Goal: Task Accomplishment & Management: Manage account settings

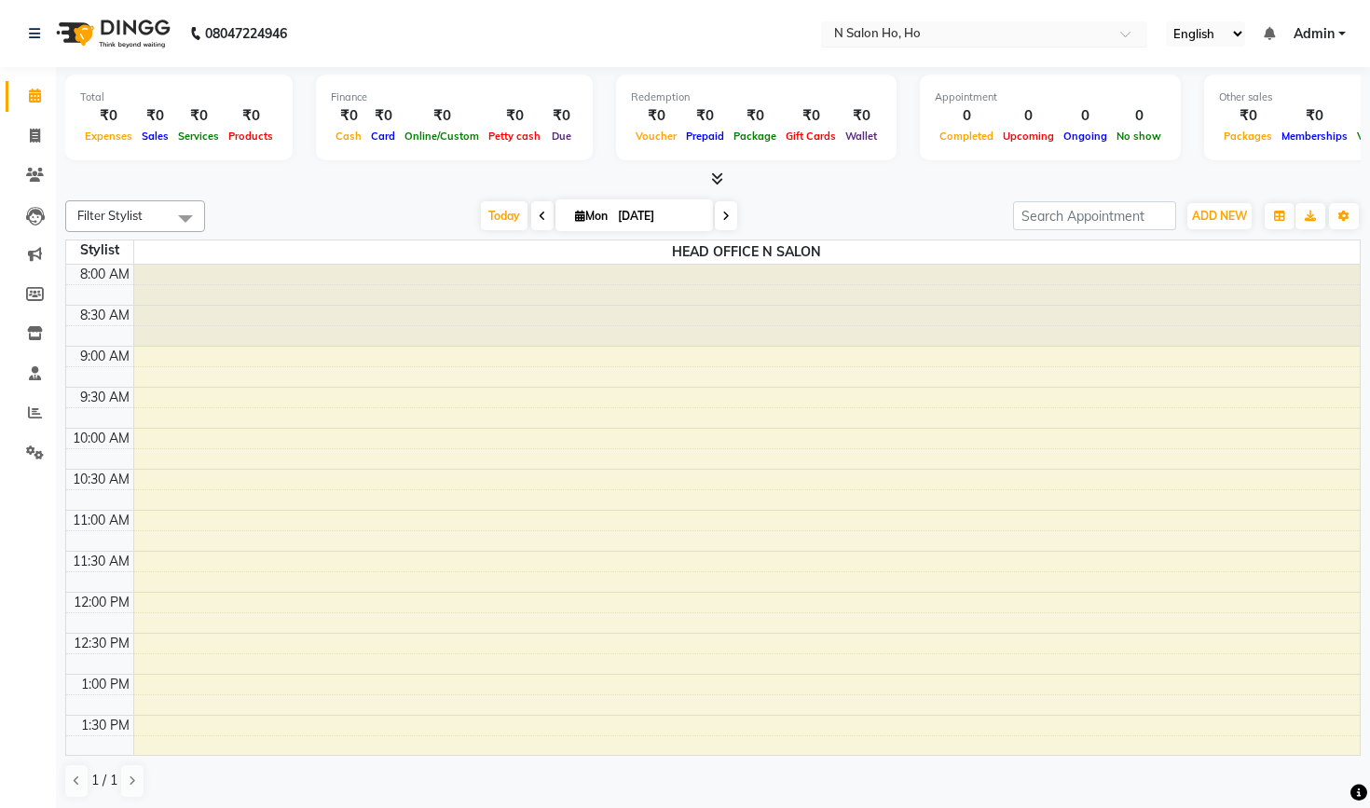
click at [905, 28] on div at bounding box center [984, 35] width 326 height 19
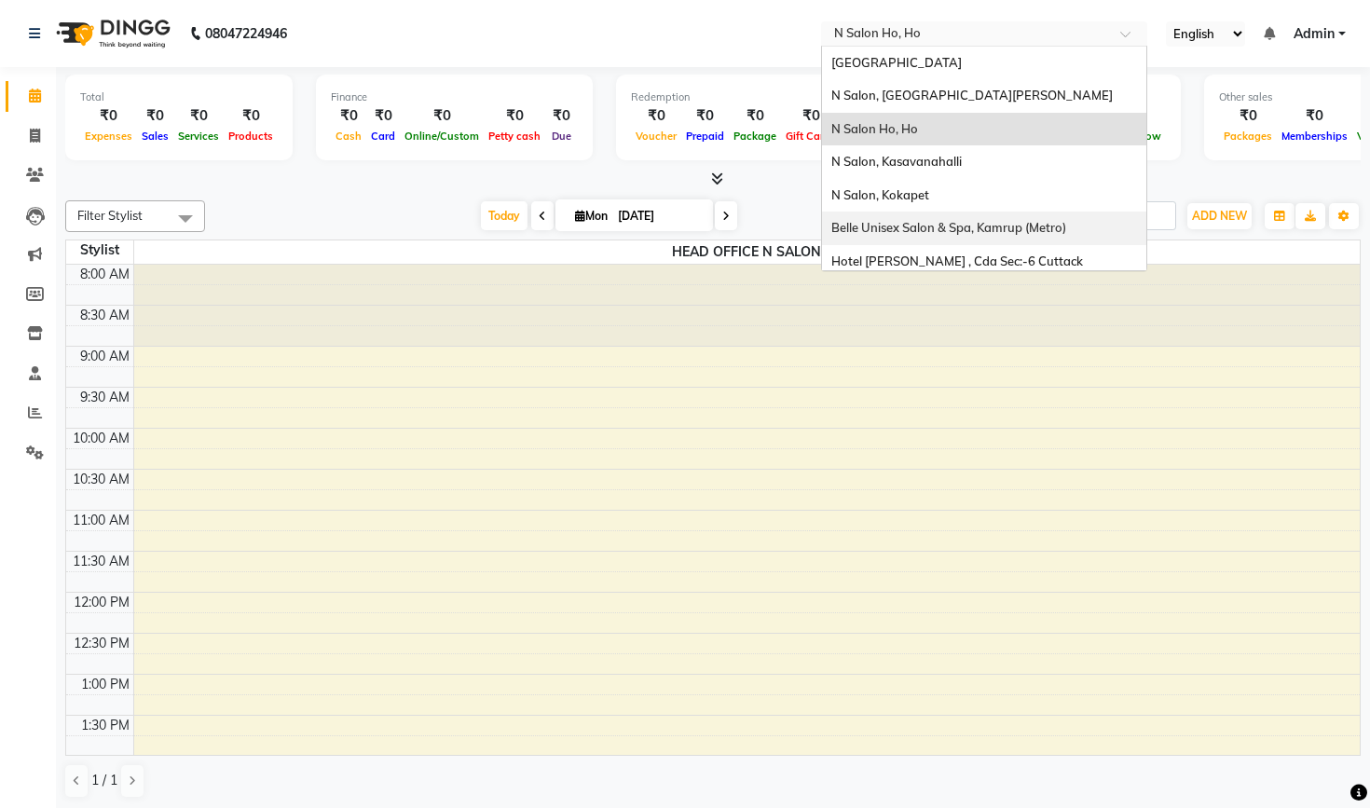
click at [407, 187] on div at bounding box center [712, 180] width 1295 height 20
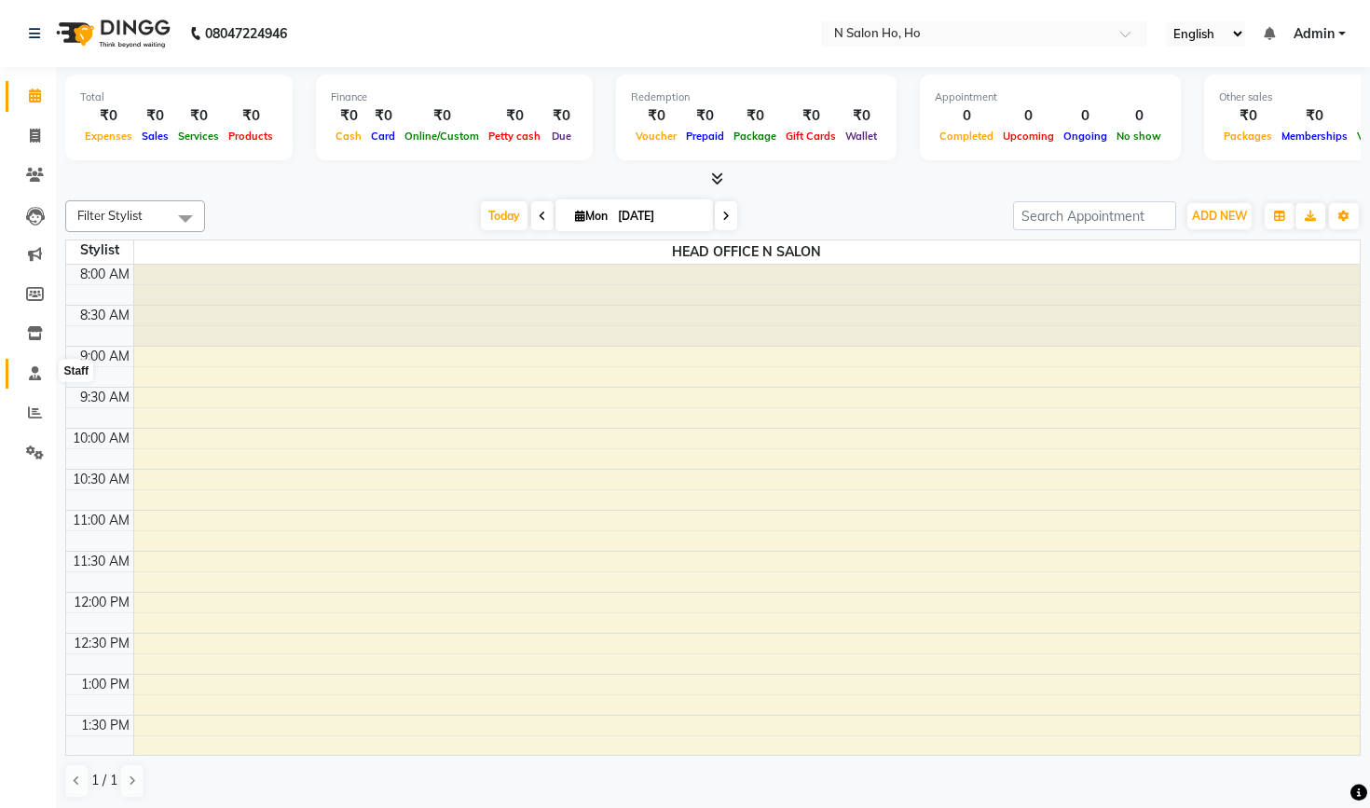
click at [35, 371] on icon at bounding box center [35, 373] width 12 height 14
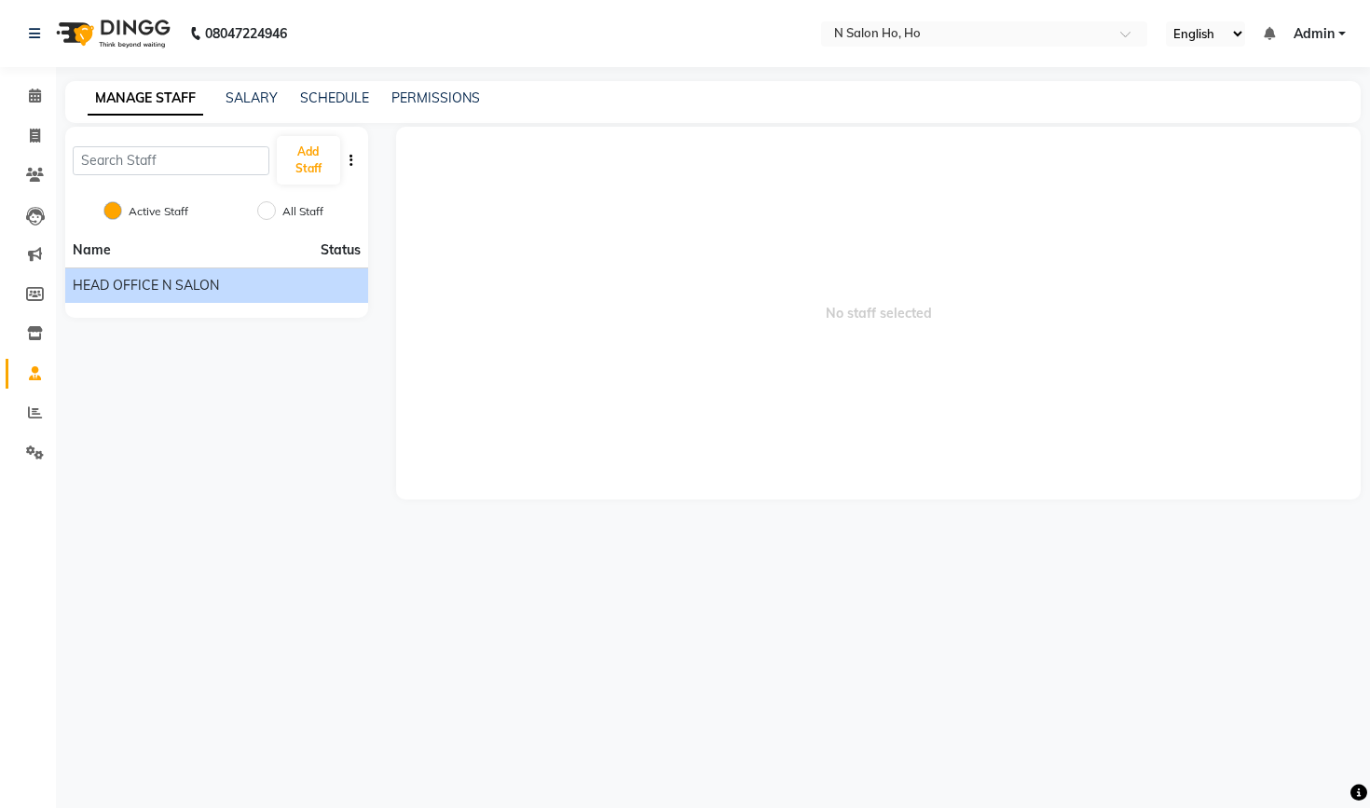
click at [203, 271] on li "HEAD OFFICE N SALON" at bounding box center [216, 284] width 303 height 35
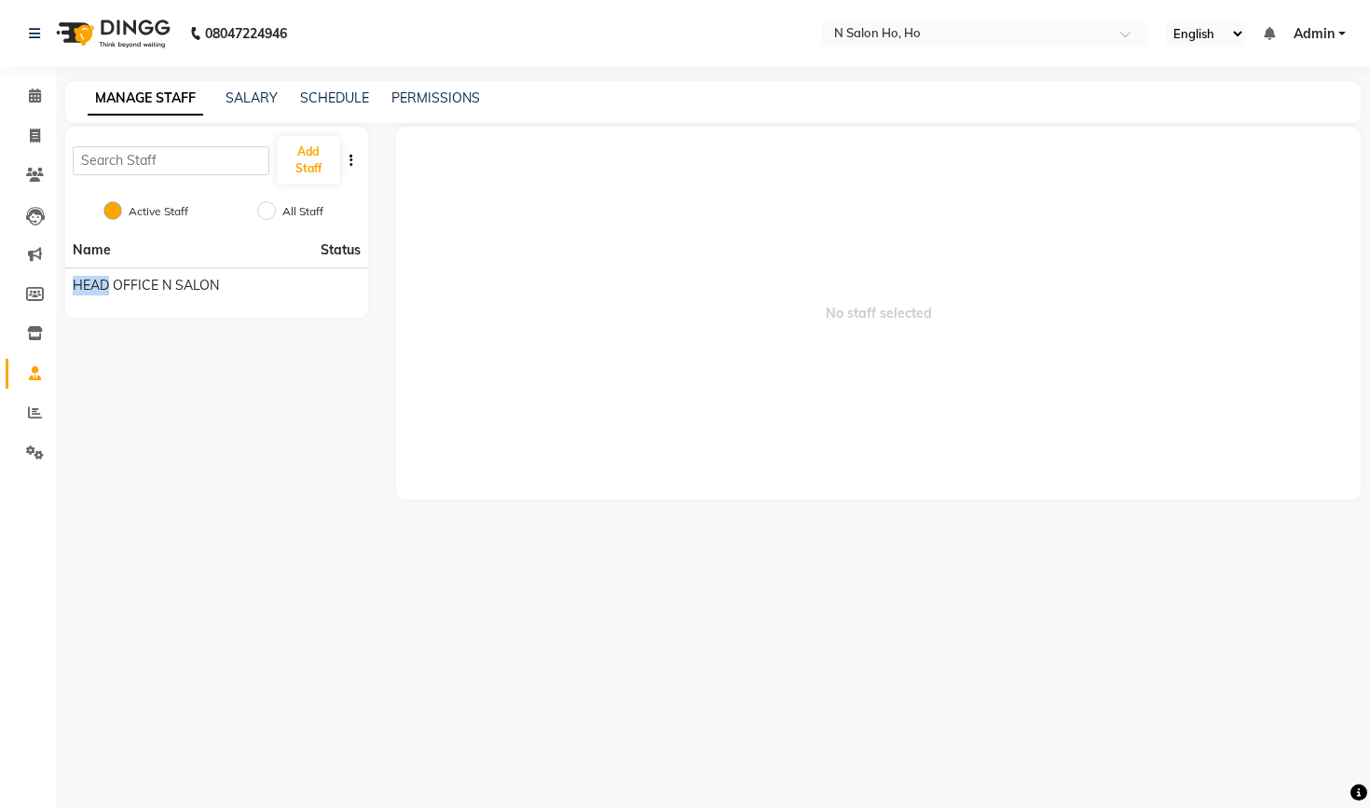
click at [223, 382] on div "Add Staff Active Staff All Staff Name Status HEAD OFFICE N SALON" at bounding box center [216, 313] width 331 height 373
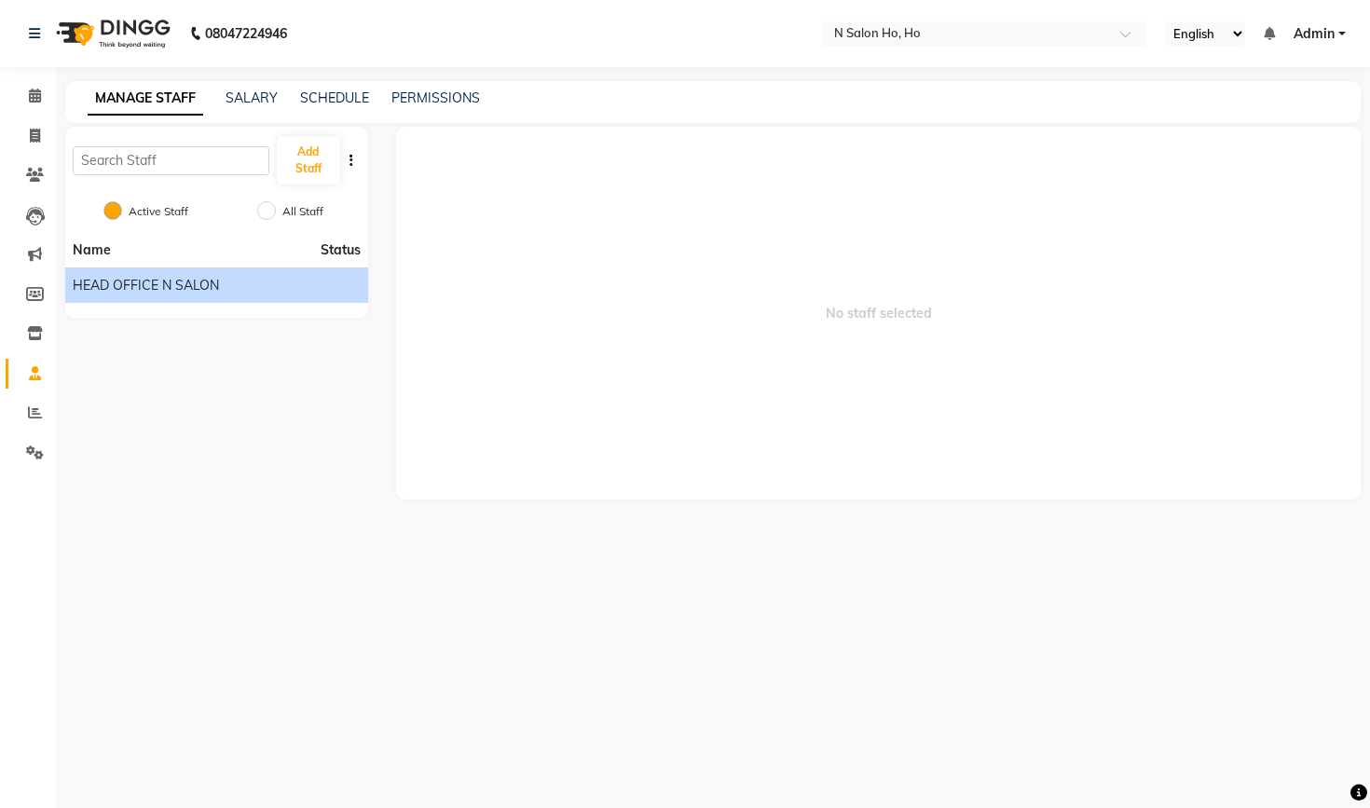
click at [279, 284] on div "HEAD OFFICE N SALON" at bounding box center [217, 286] width 288 height 20
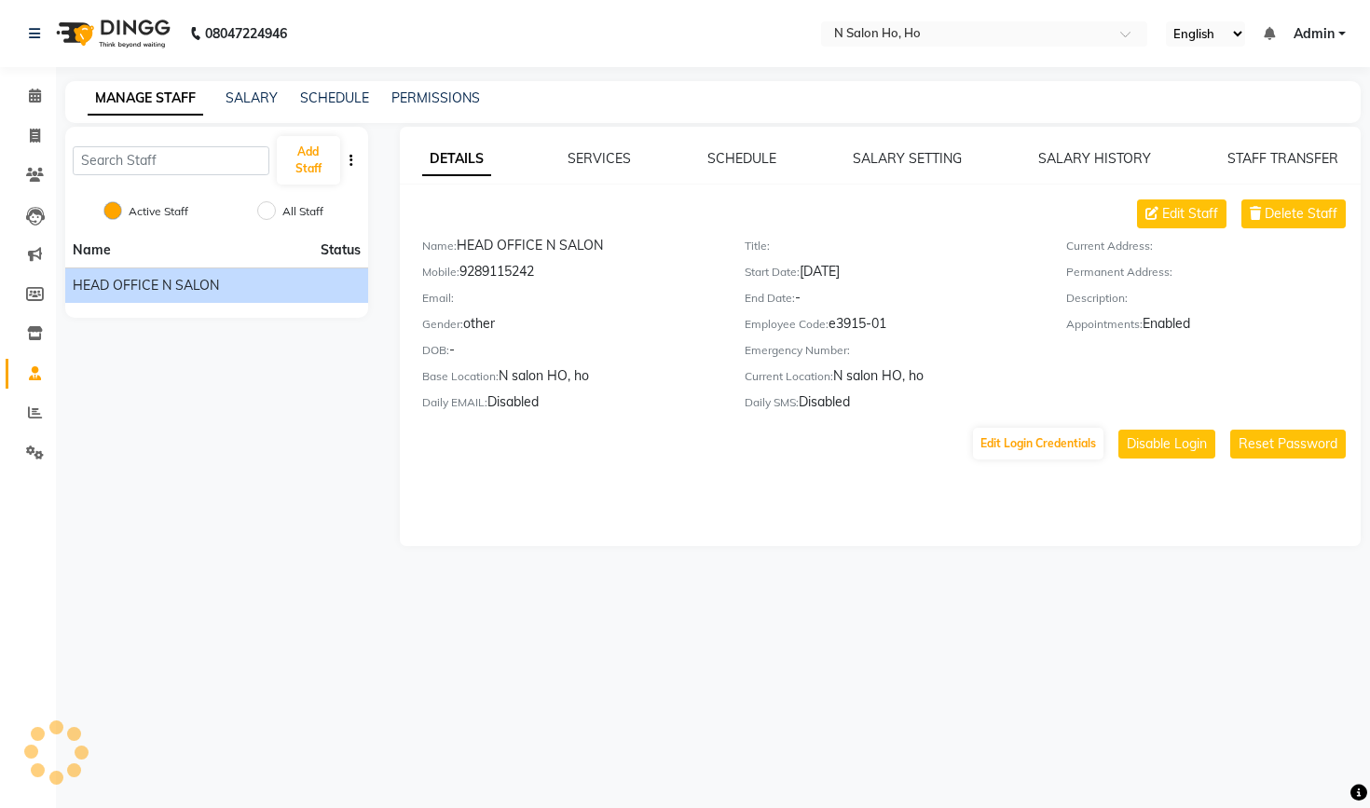
click at [279, 284] on div "HEAD OFFICE N SALON" at bounding box center [217, 286] width 288 height 20
click at [1046, 444] on button "Edit Login Credentials" at bounding box center [1038, 444] width 130 height 32
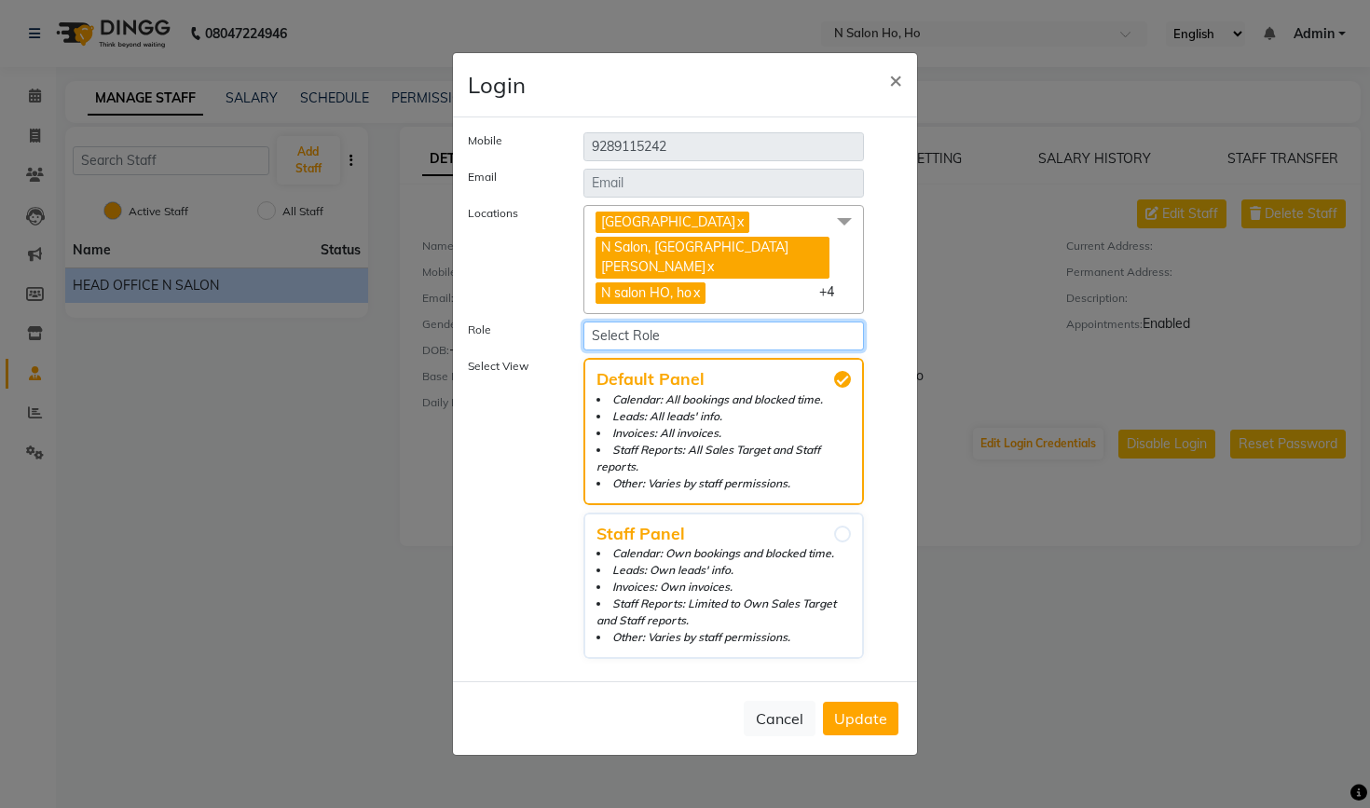
select select "333"
click at [860, 709] on span "Update" at bounding box center [860, 718] width 53 height 19
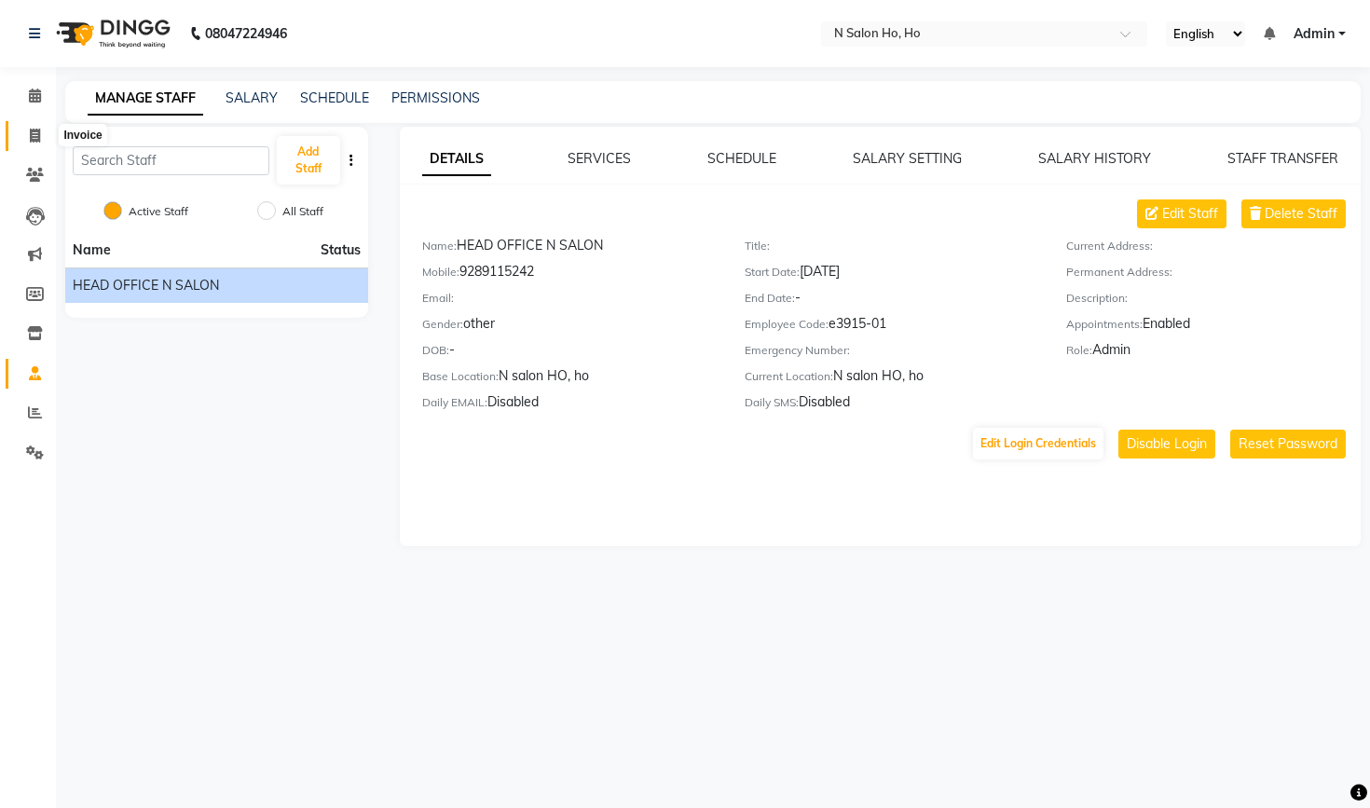
click at [32, 129] on icon at bounding box center [35, 136] width 10 height 14
select select "8924"
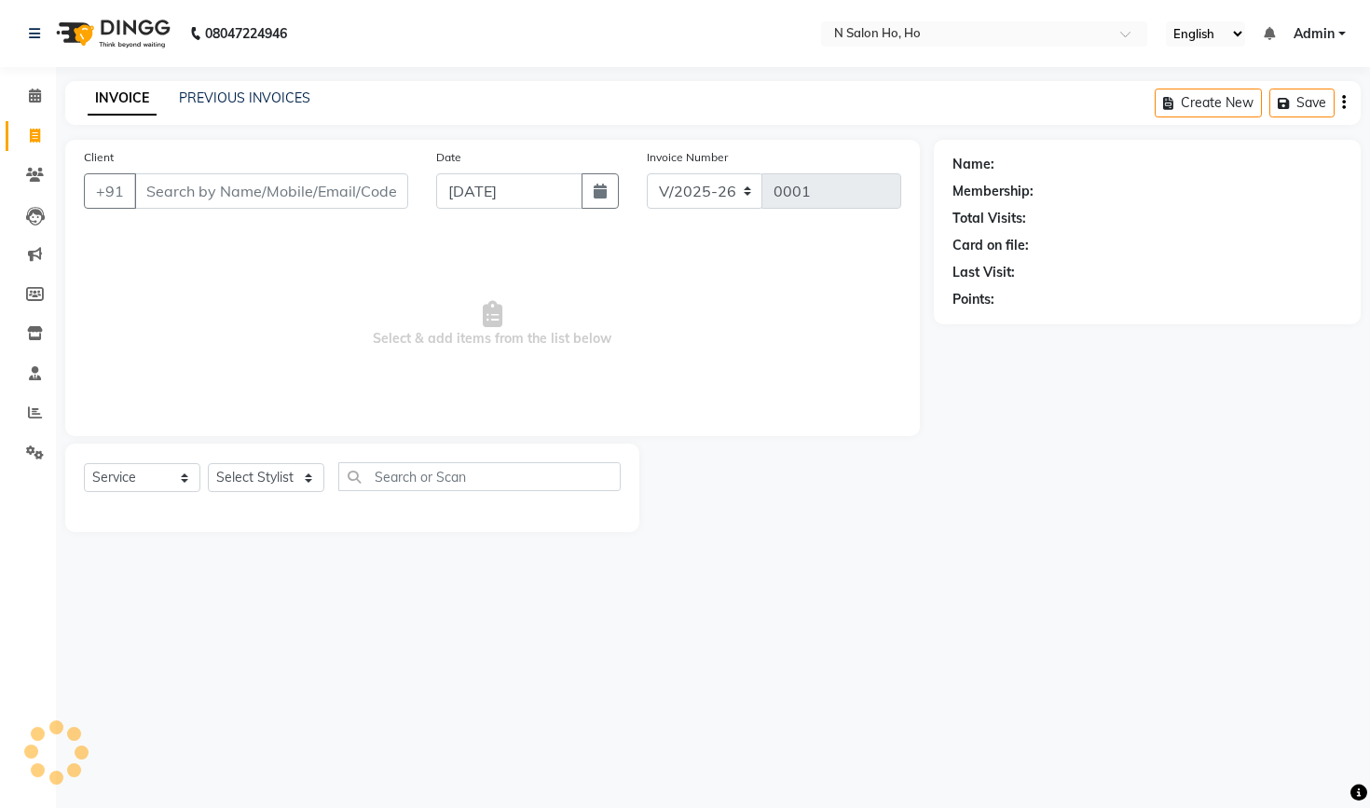
select select "P"
click at [35, 95] on icon at bounding box center [35, 96] width 12 height 14
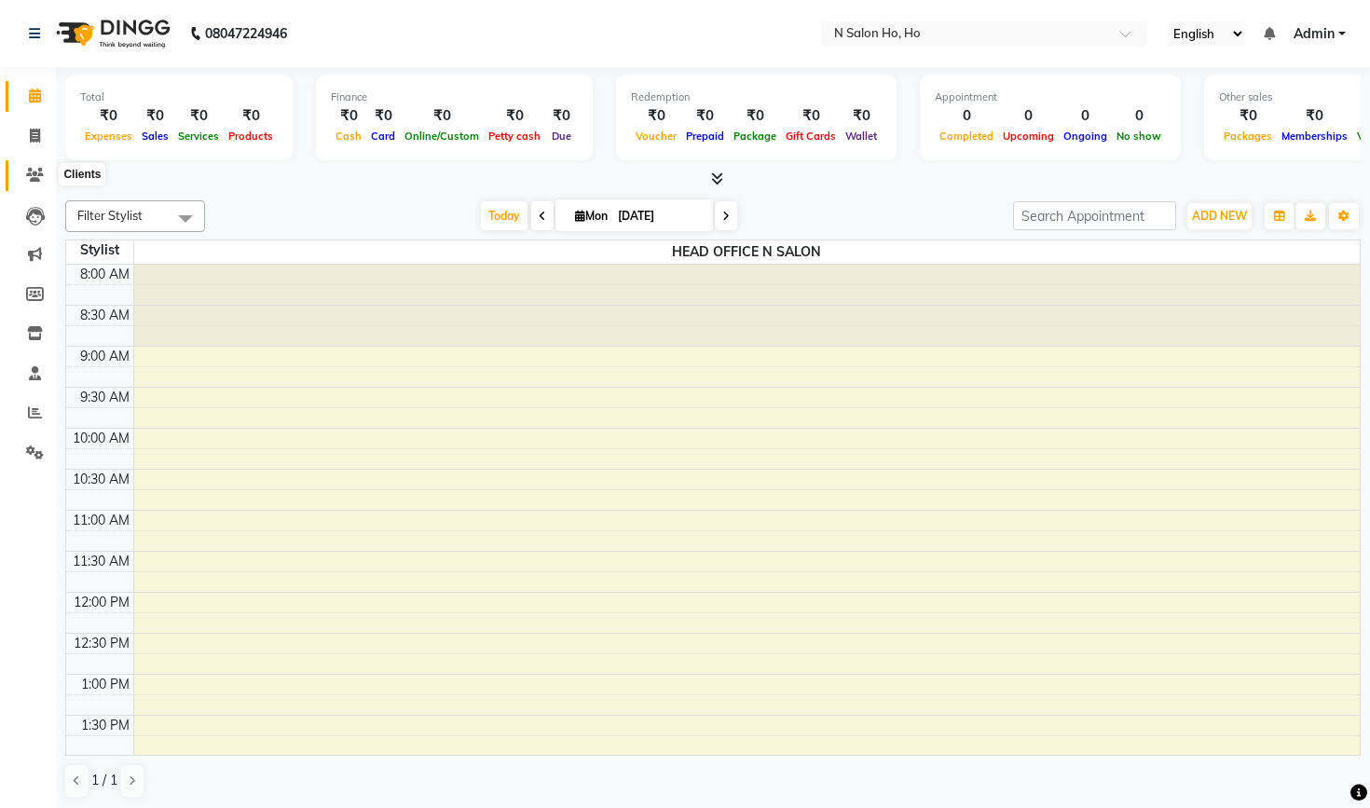
click at [39, 166] on span at bounding box center [35, 175] width 33 height 21
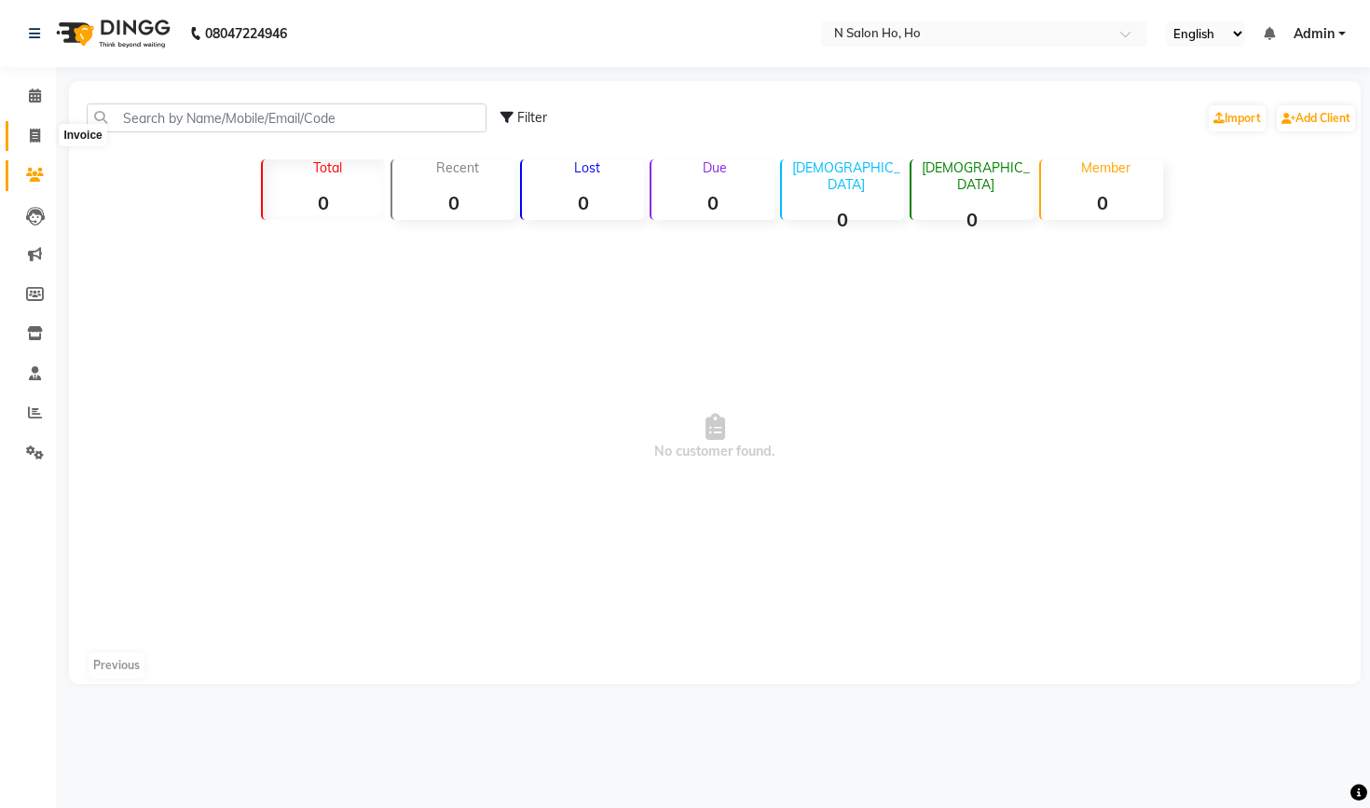
click at [35, 130] on icon at bounding box center [35, 136] width 10 height 14
select select "service"
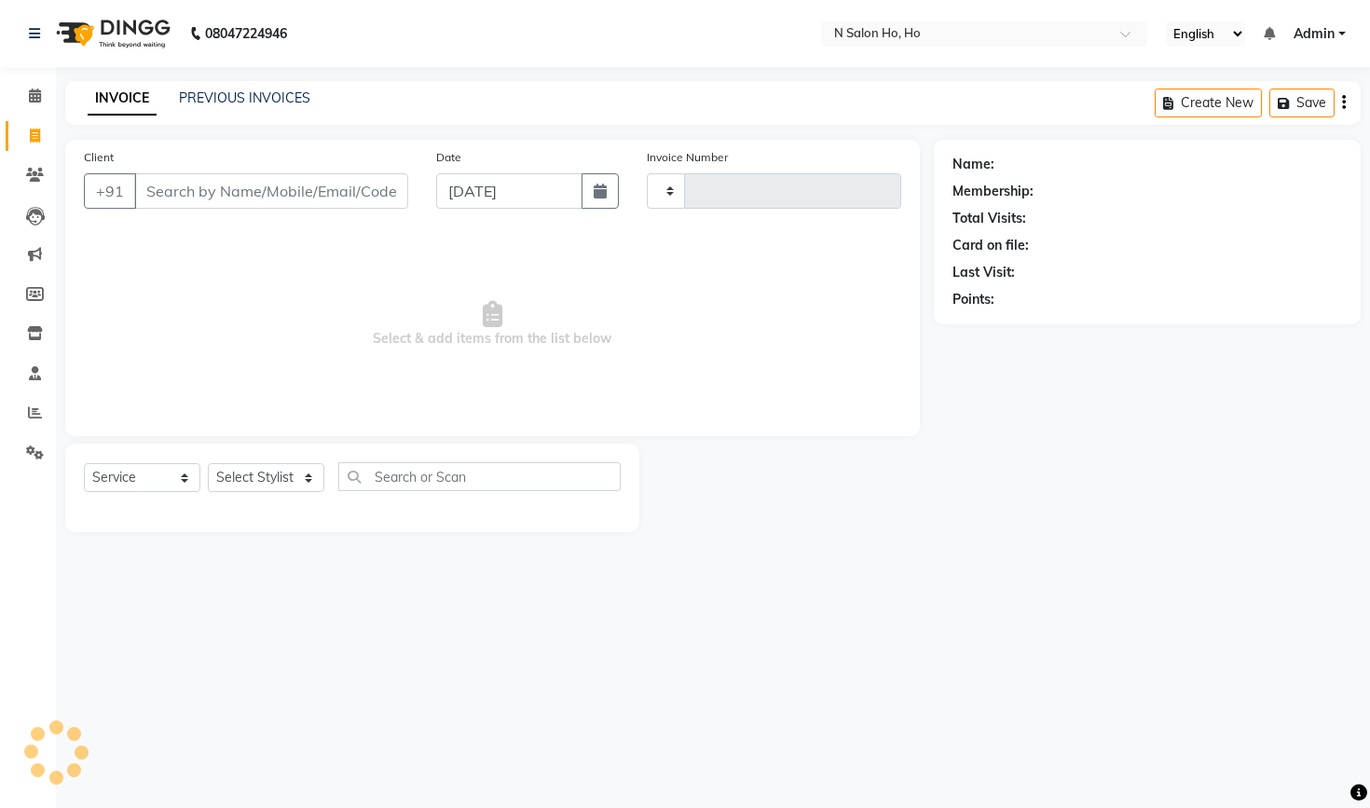
type input "0001"
select select "8924"
select select "P"
click at [36, 166] on span at bounding box center [35, 175] width 33 height 21
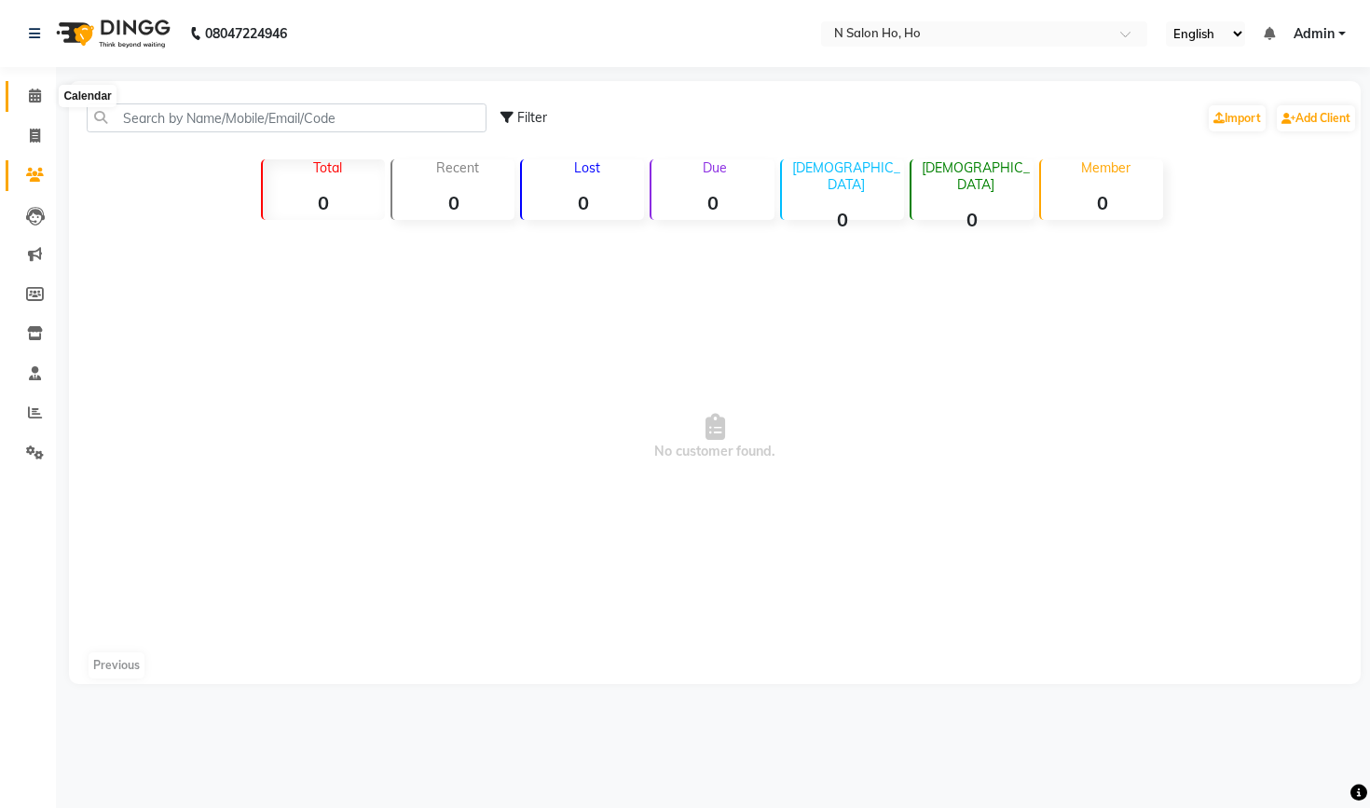
click at [48, 97] on span at bounding box center [35, 96] width 33 height 21
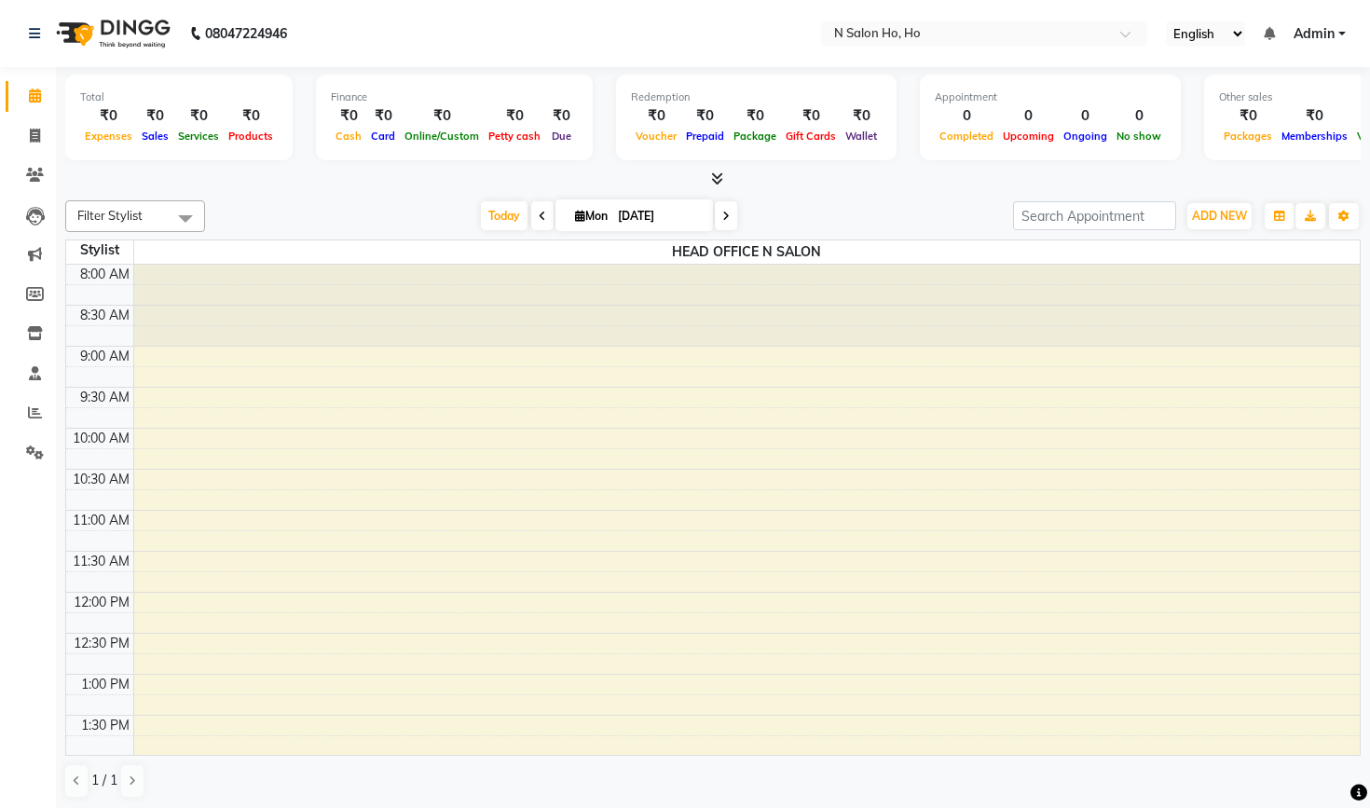
scroll to position [540, 0]
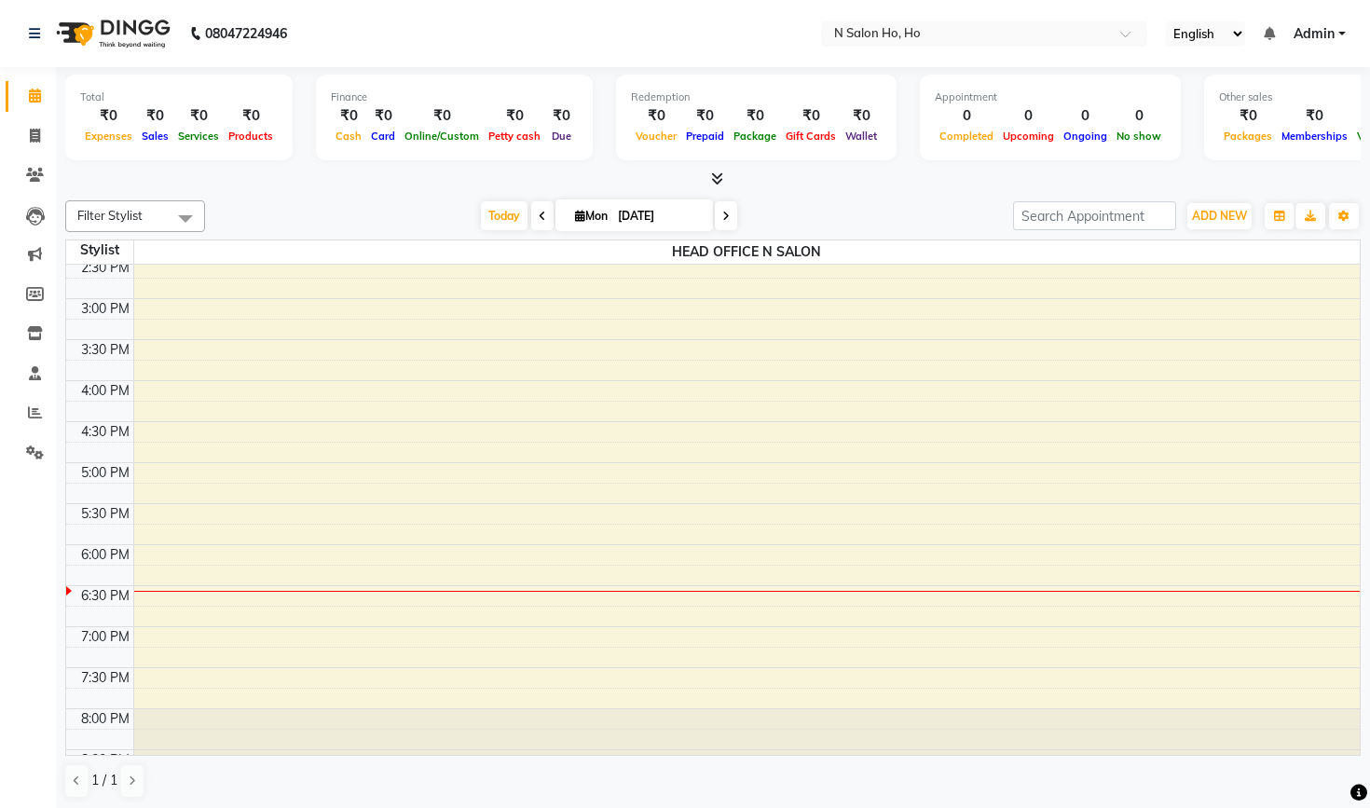
click at [719, 181] on icon at bounding box center [717, 178] width 12 height 14
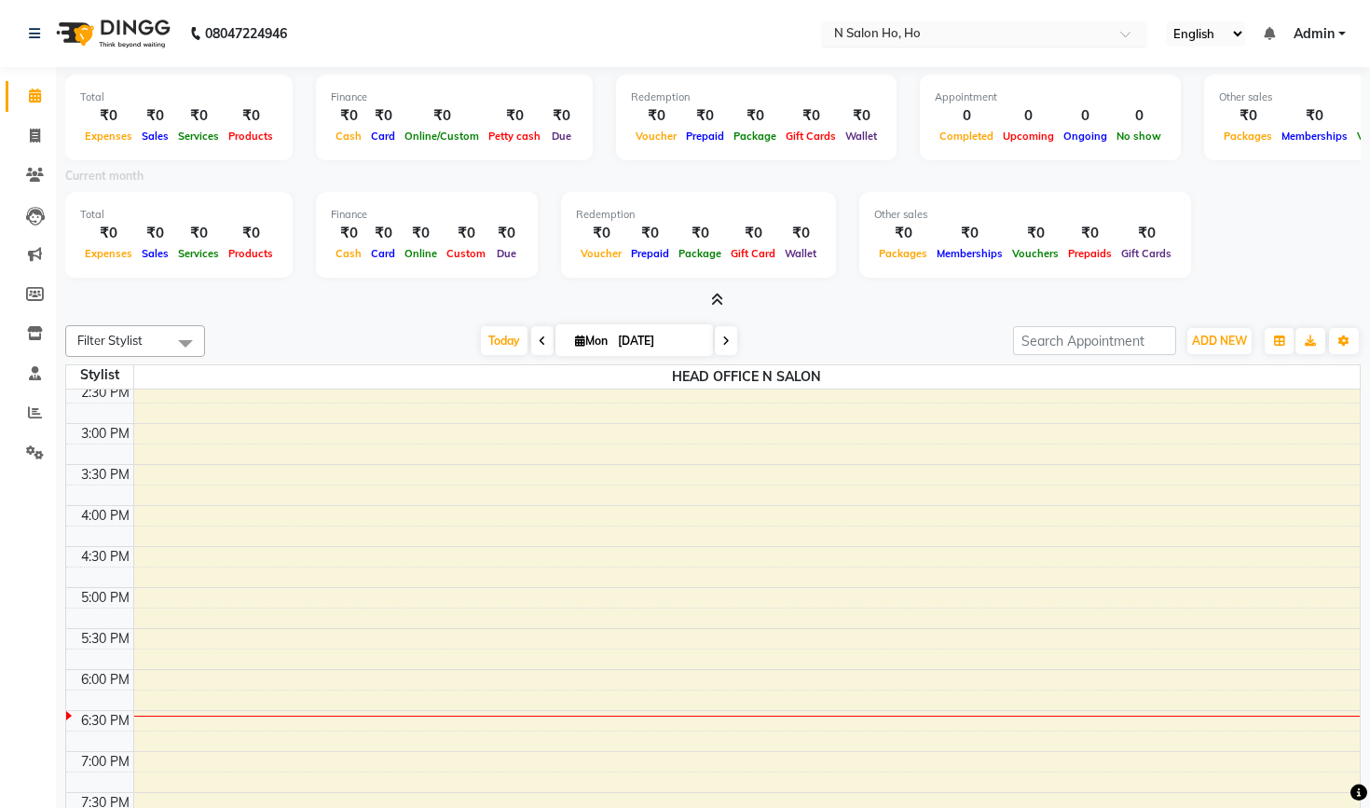
click at [830, 31] on input "text" at bounding box center [965, 35] width 270 height 19
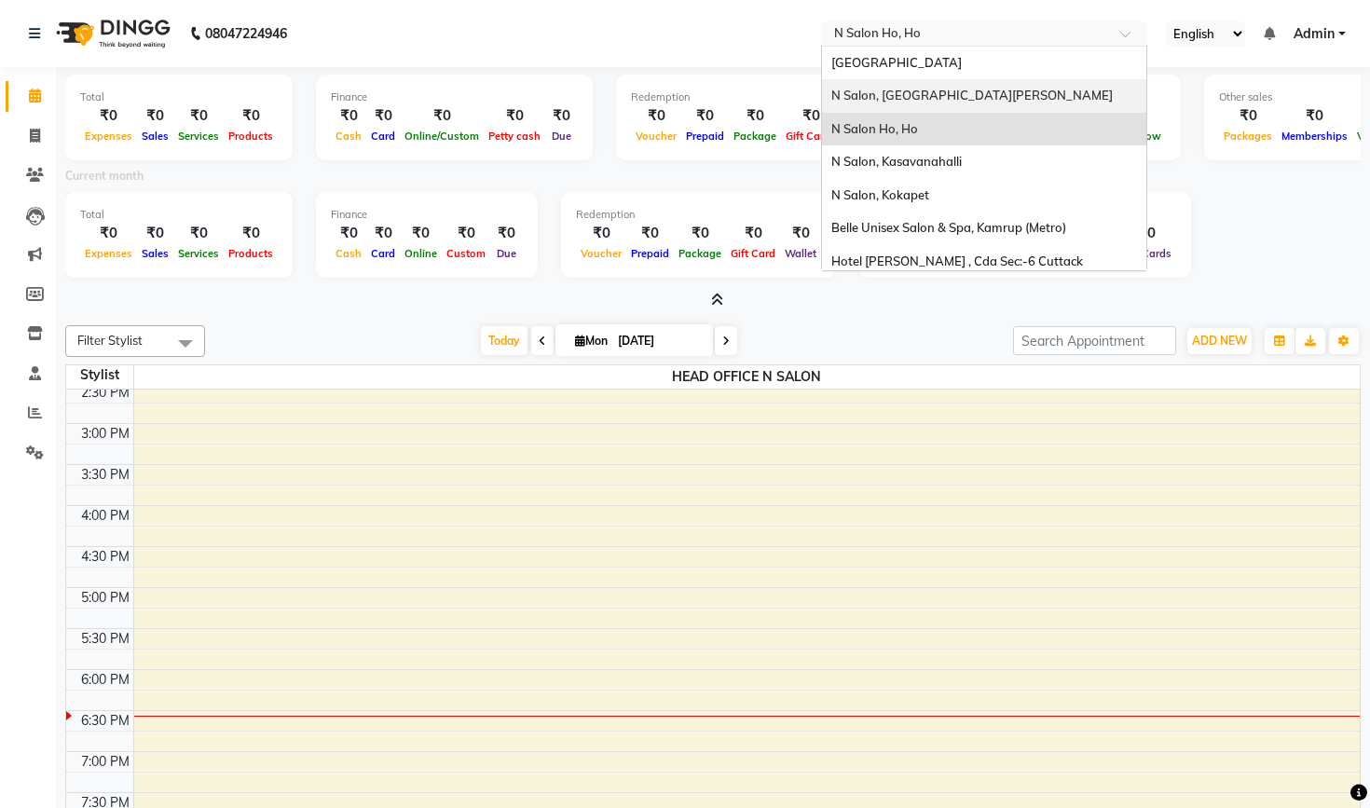
click at [822, 99] on div "N Salon, [GEOGRAPHIC_DATA][PERSON_NAME]" at bounding box center [984, 96] width 324 height 34
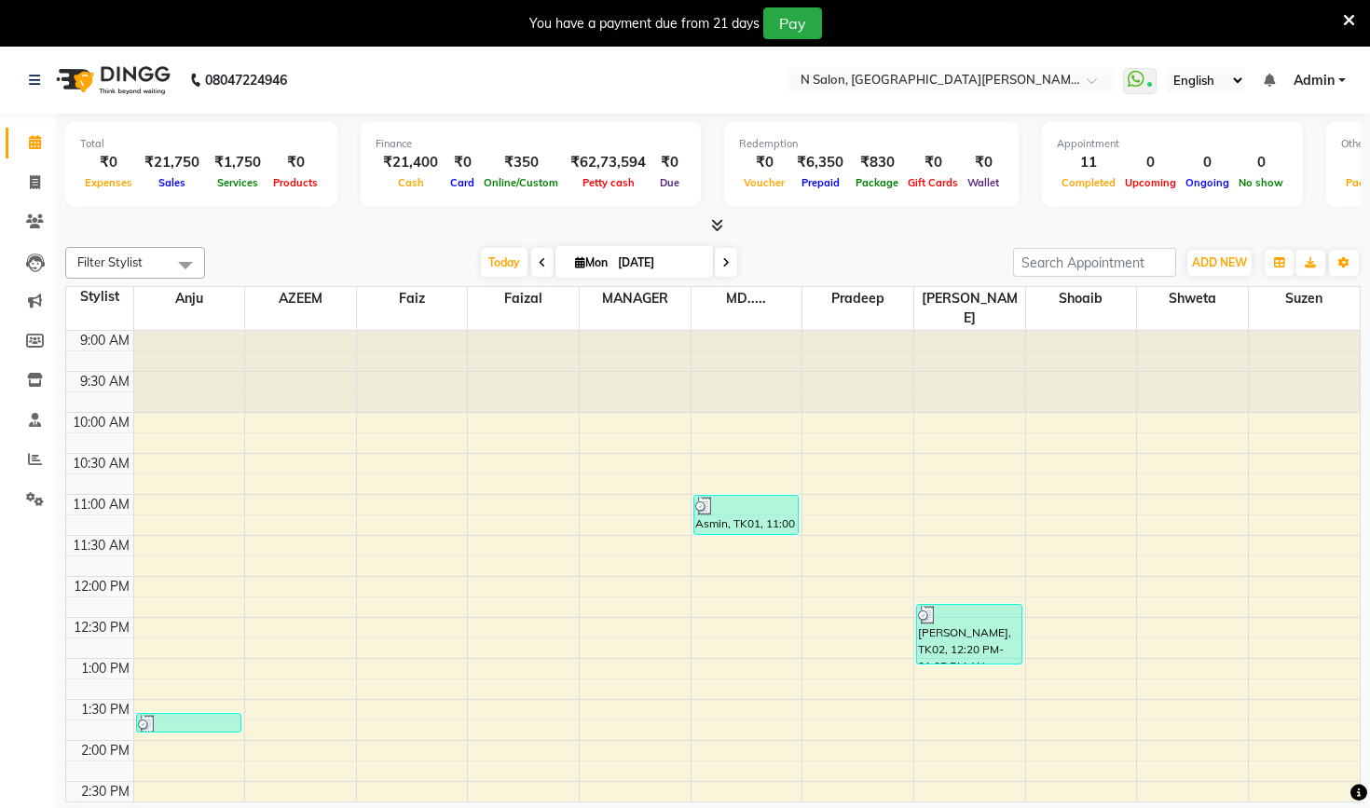
click at [727, 222] on div at bounding box center [712, 226] width 1295 height 20
click at [722, 221] on icon at bounding box center [717, 225] width 12 height 14
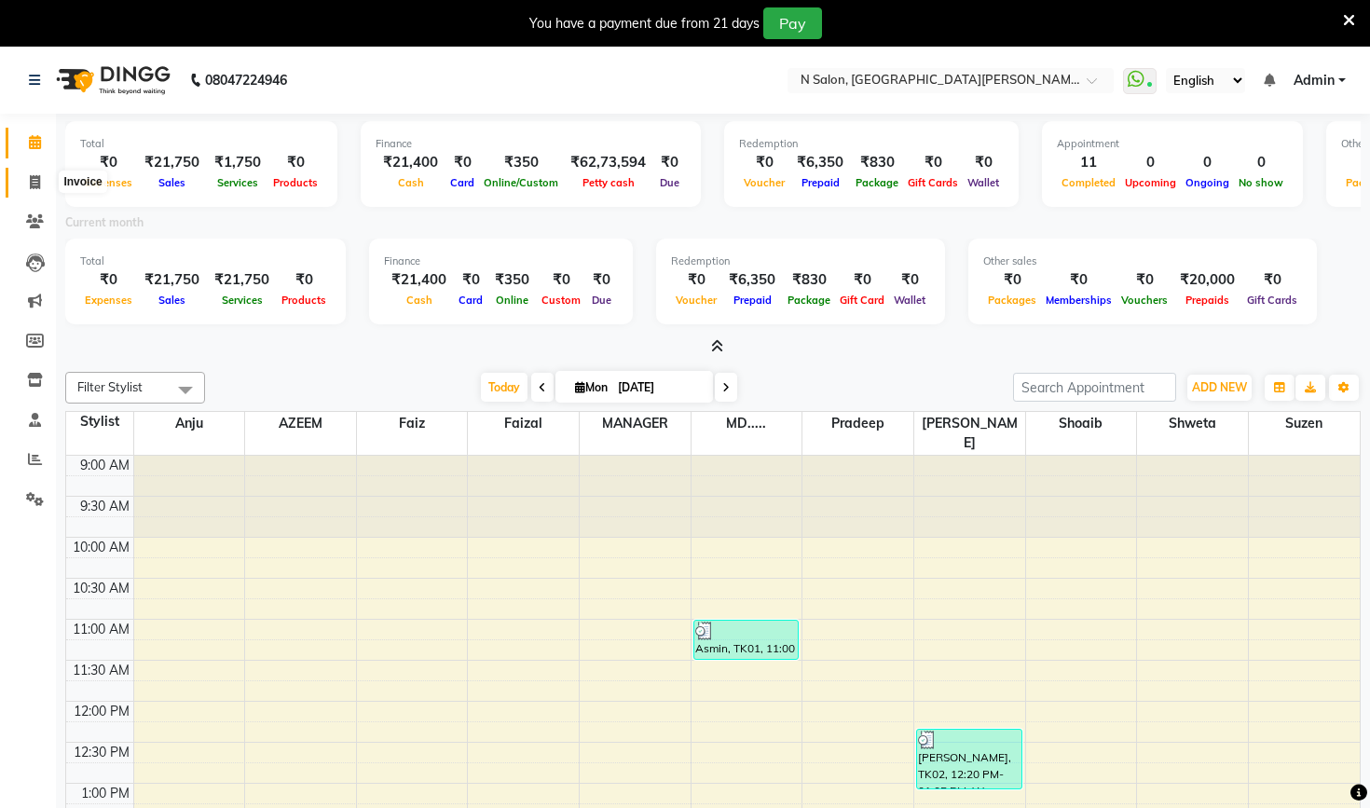
click at [35, 180] on icon at bounding box center [35, 182] width 10 height 14
select select "service"
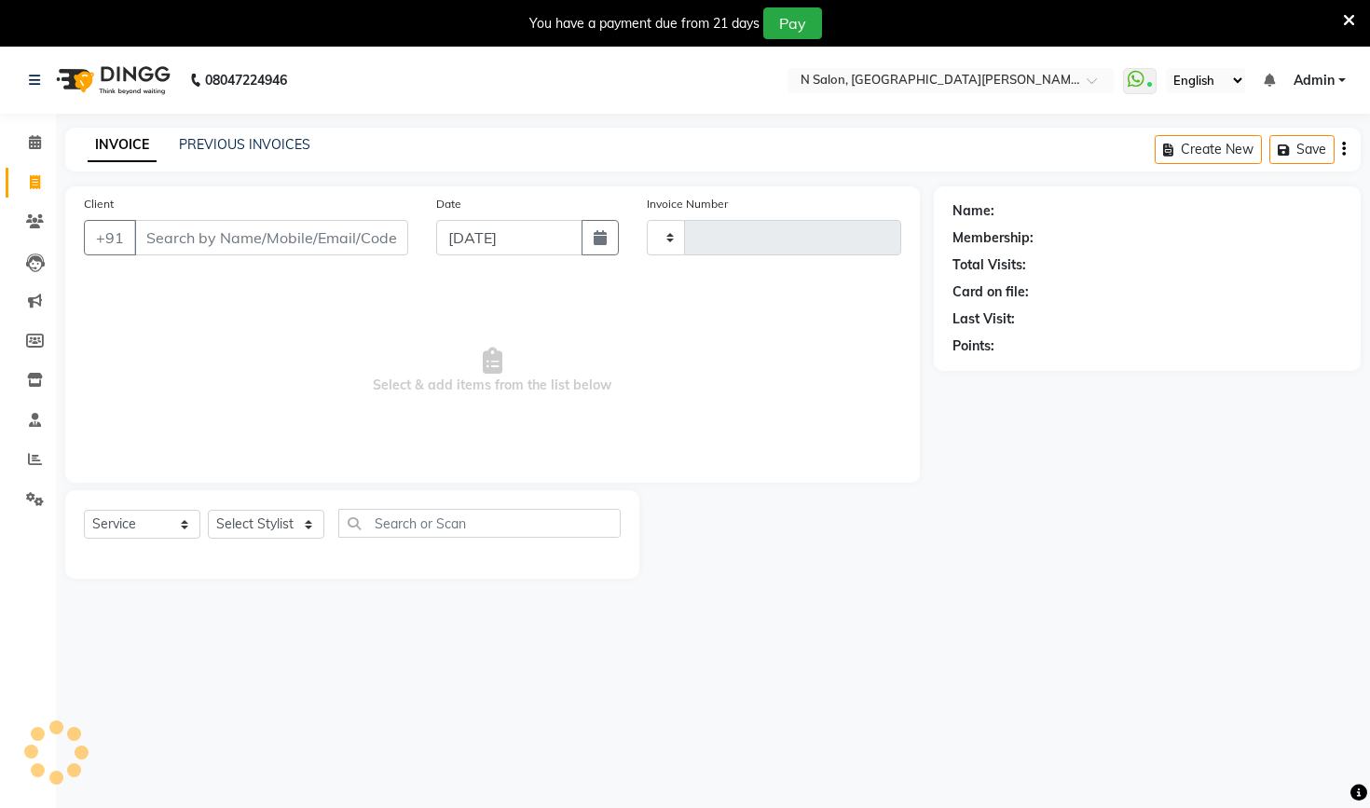
type input "3517"
select select "3472"
select select "P"
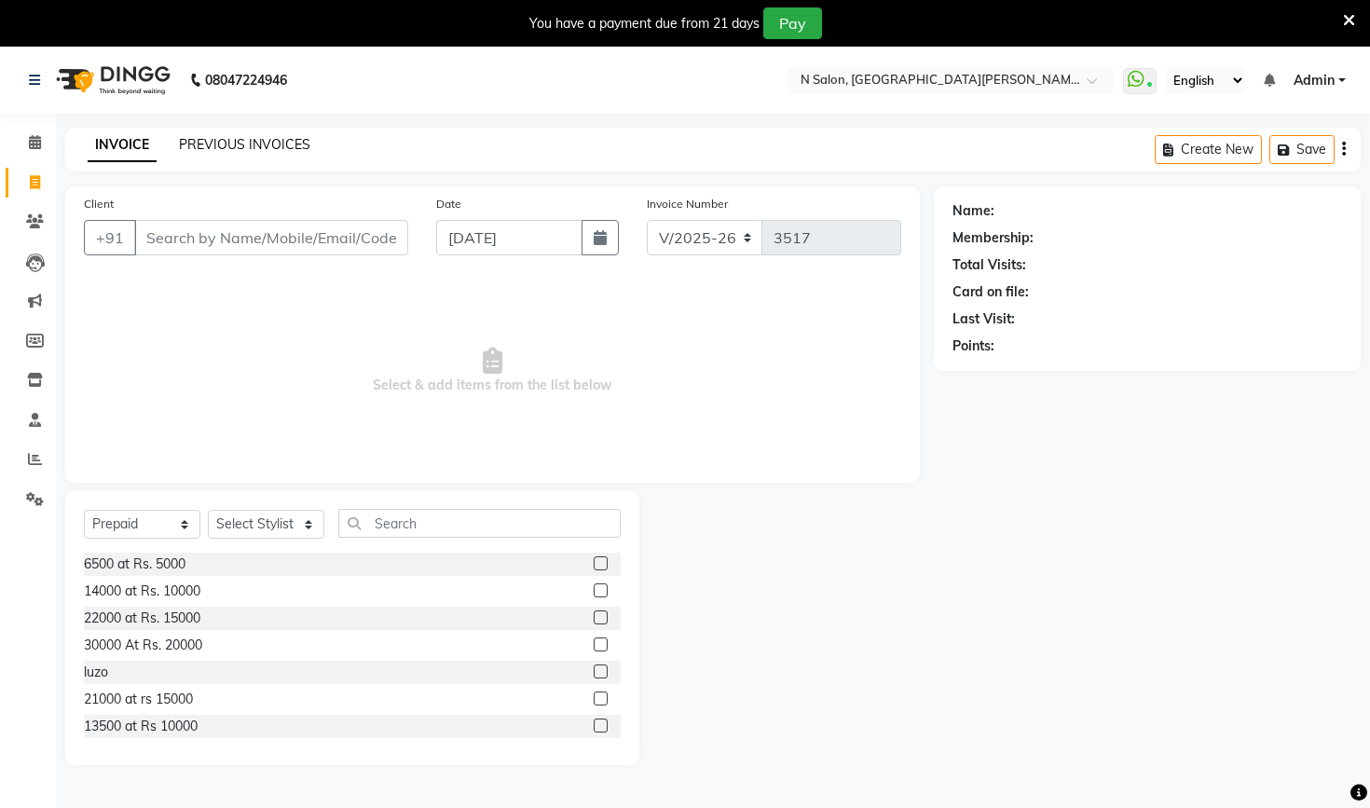
click at [277, 142] on link "PREVIOUS INVOICES" at bounding box center [244, 144] width 131 height 17
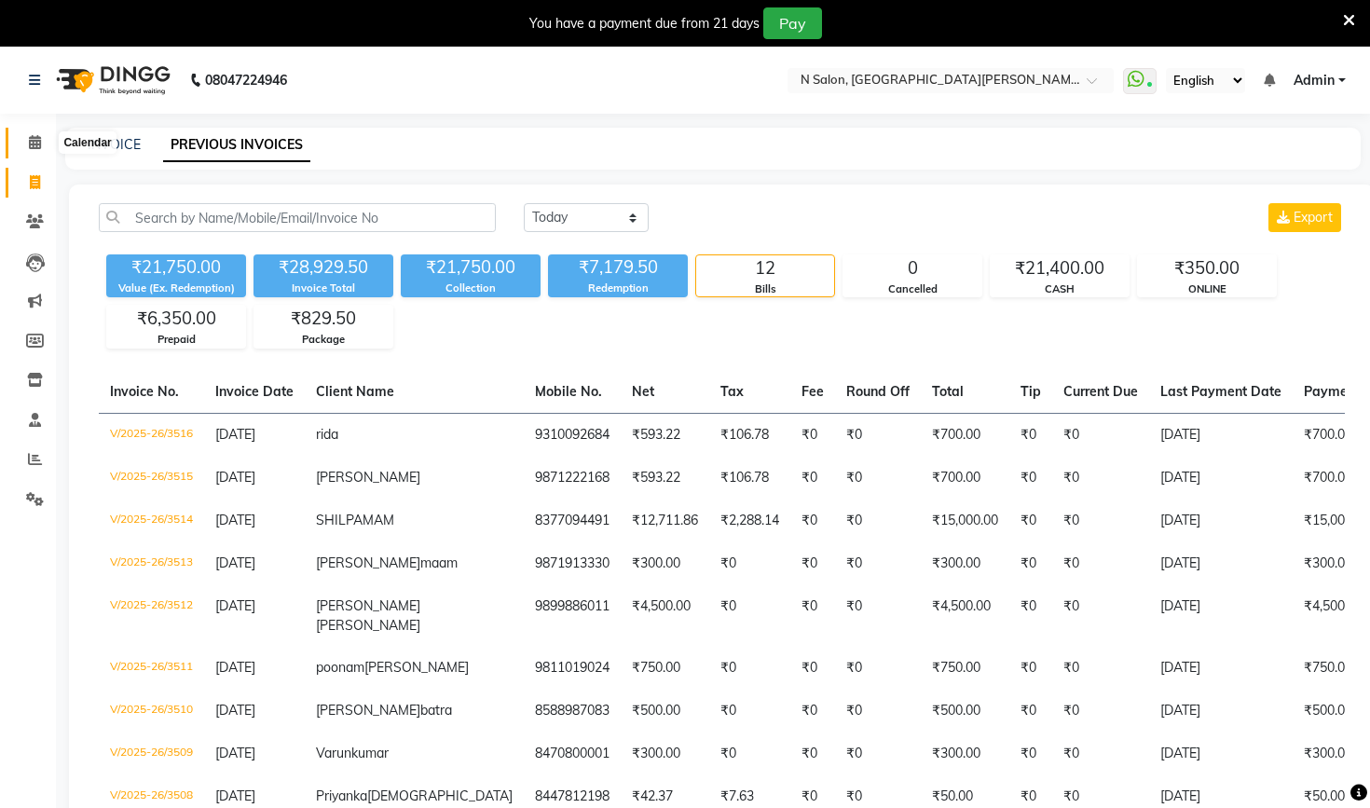
click at [34, 140] on icon at bounding box center [35, 142] width 12 height 14
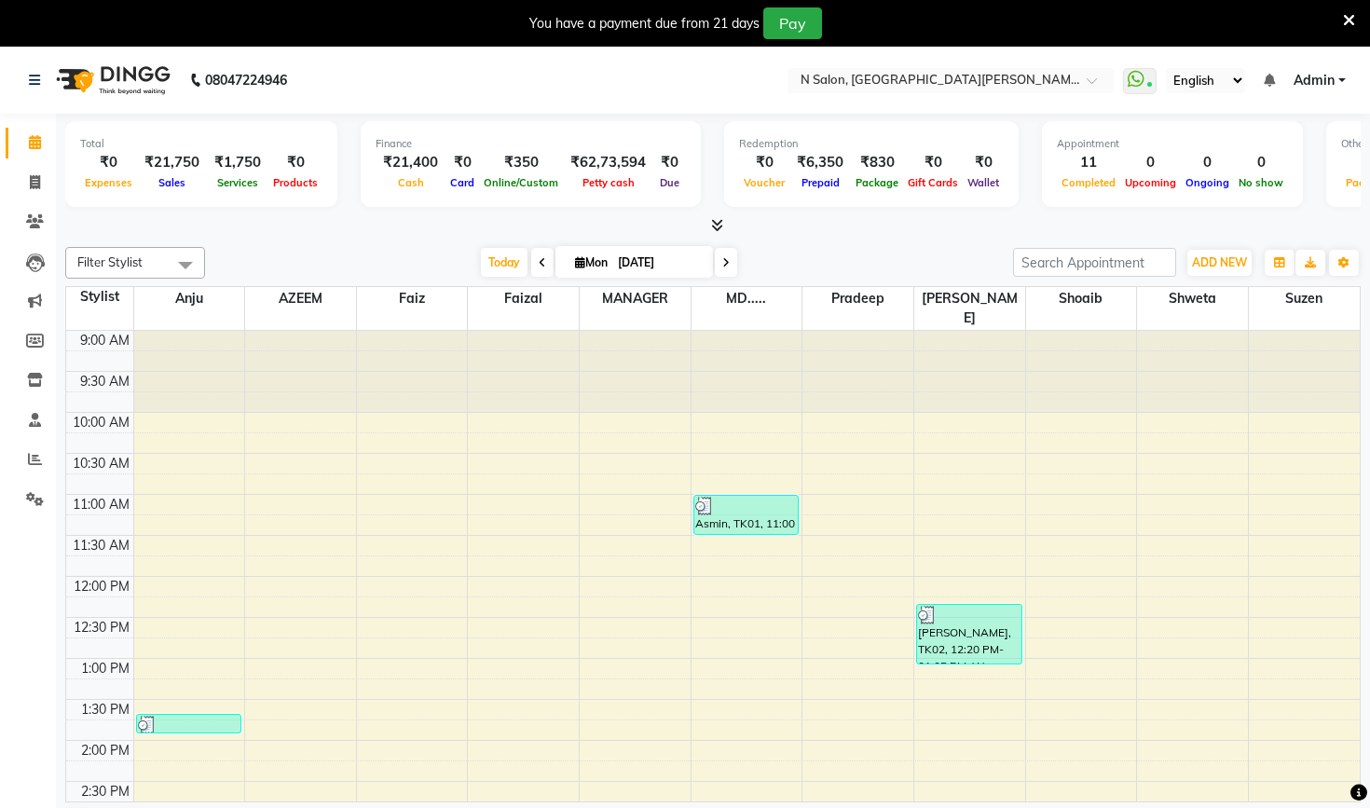
click at [717, 222] on icon at bounding box center [717, 225] width 12 height 14
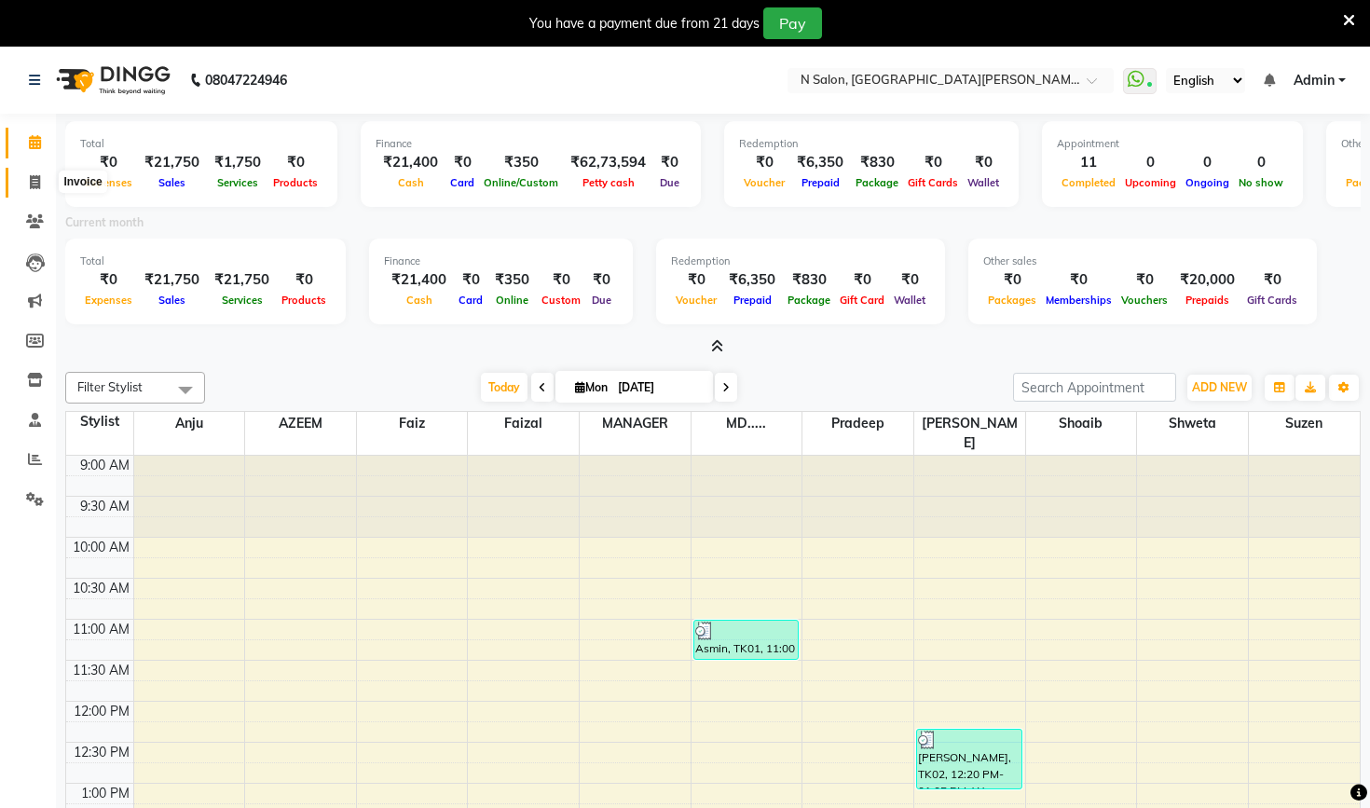
click at [28, 180] on span at bounding box center [35, 182] width 33 height 21
select select "service"
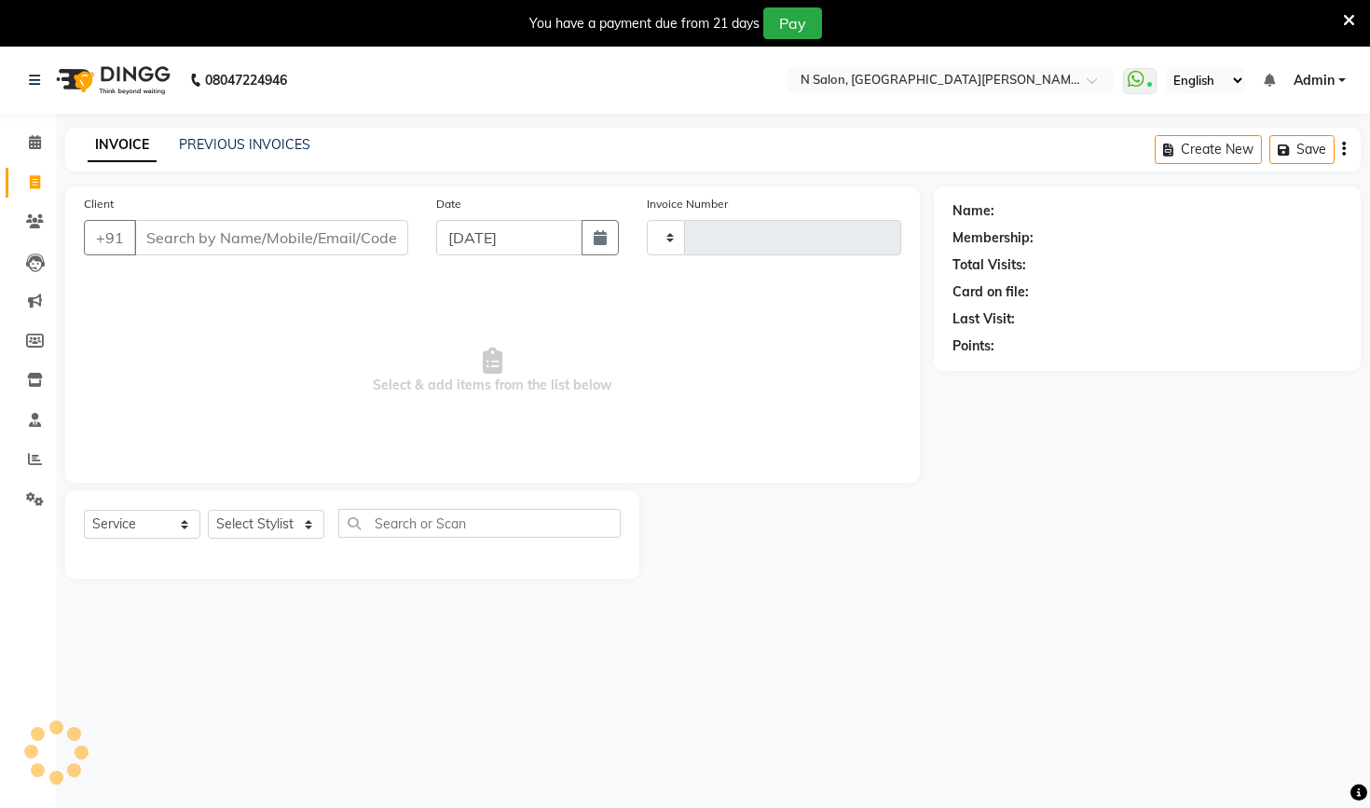
type input "3517"
select select "3472"
select select "P"
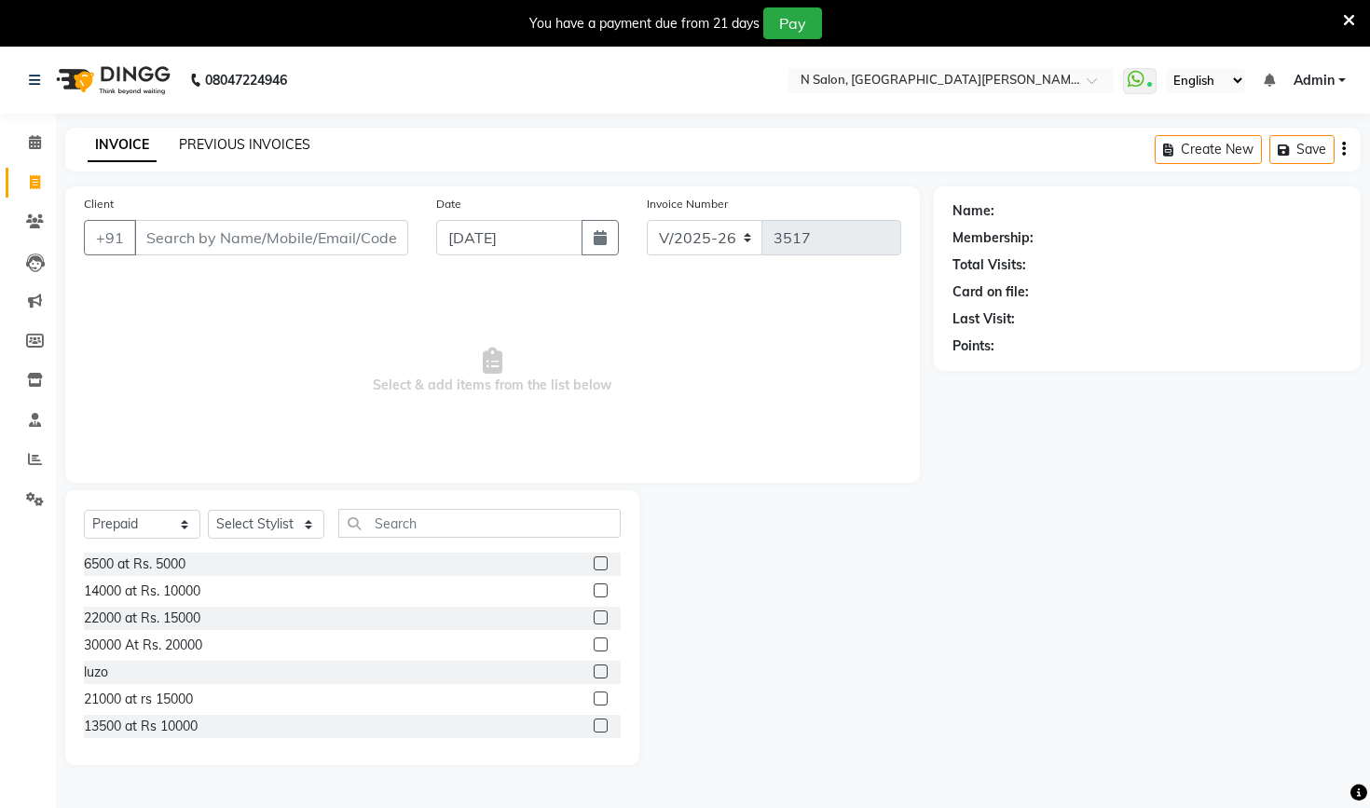
click at [262, 149] on link "PREVIOUS INVOICES" at bounding box center [244, 144] width 131 height 17
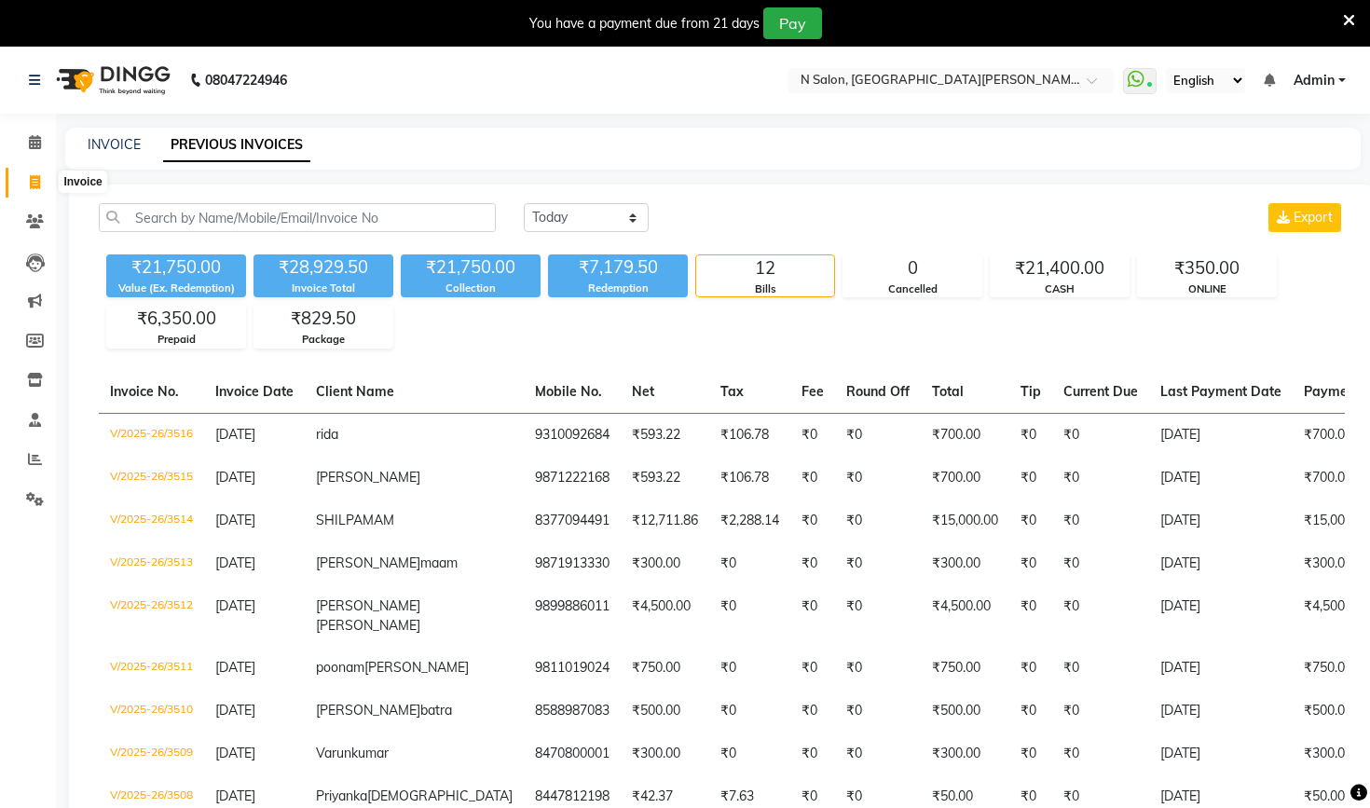
click at [33, 182] on icon at bounding box center [35, 182] width 10 height 14
select select "3472"
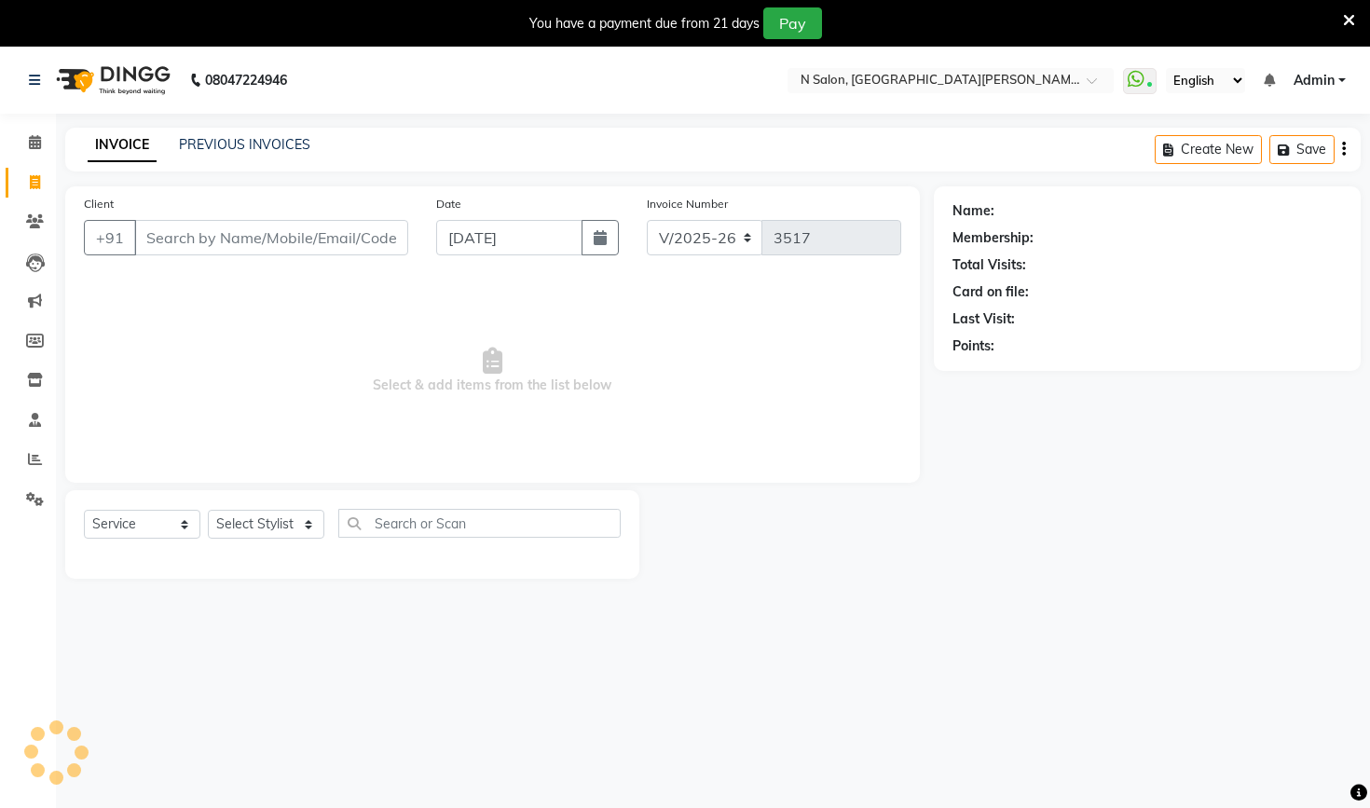
select select "P"
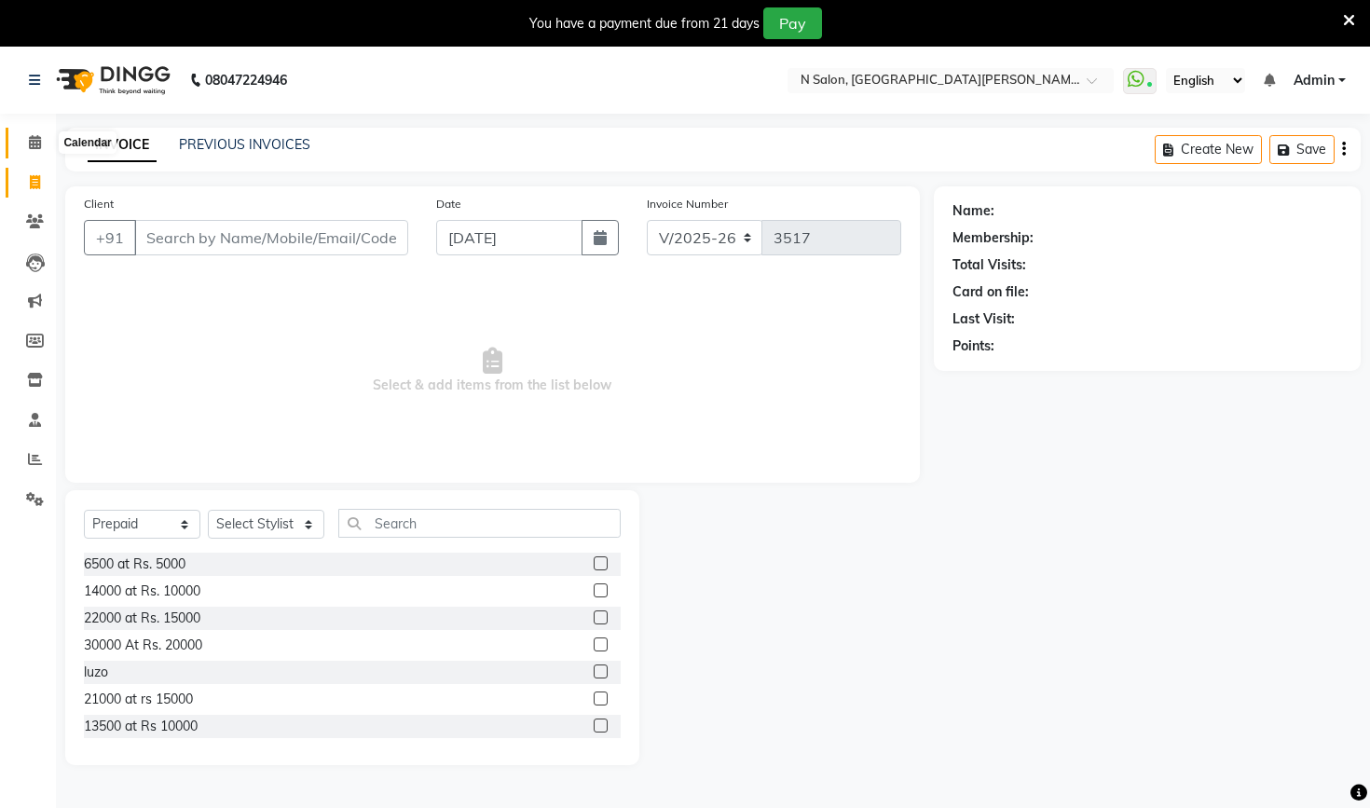
click at [35, 144] on icon at bounding box center [35, 142] width 12 height 14
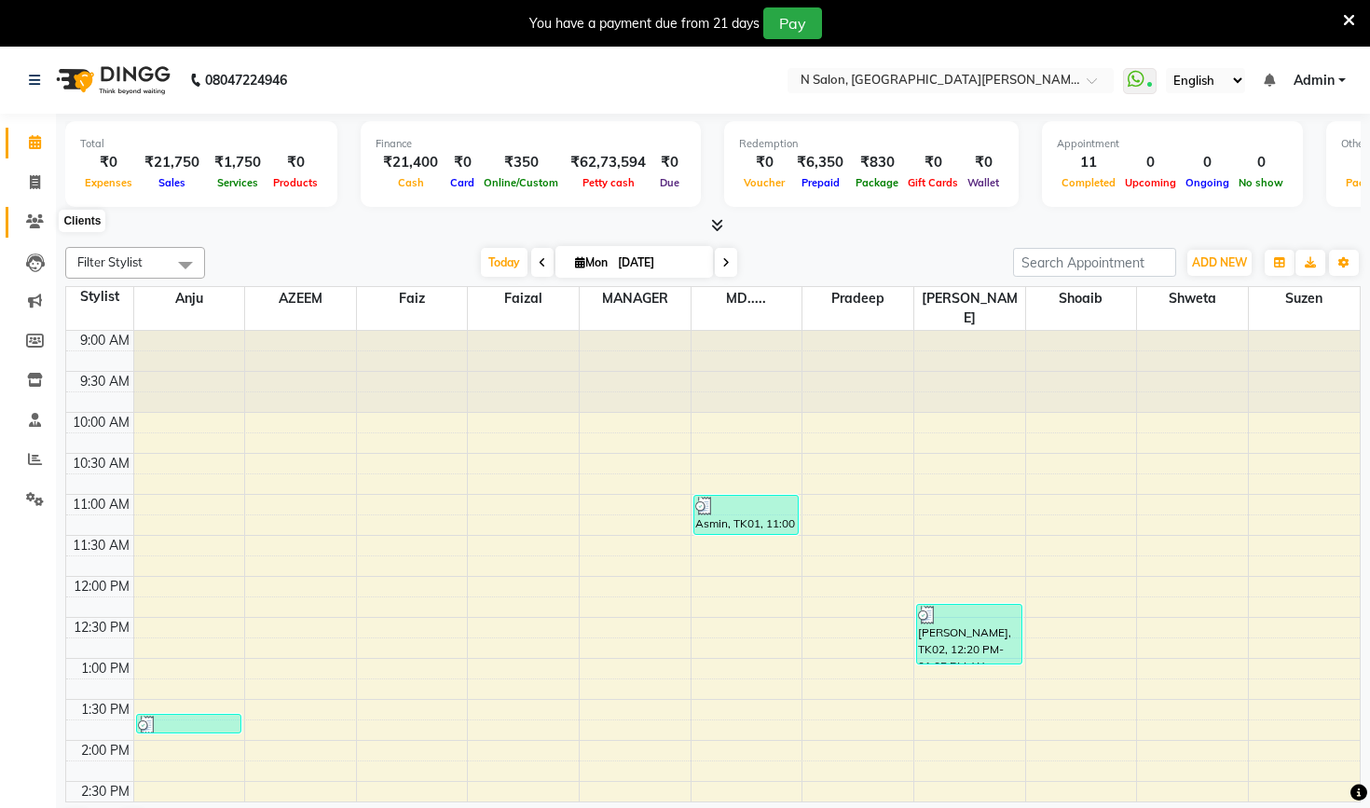
click at [34, 226] on icon at bounding box center [35, 221] width 18 height 14
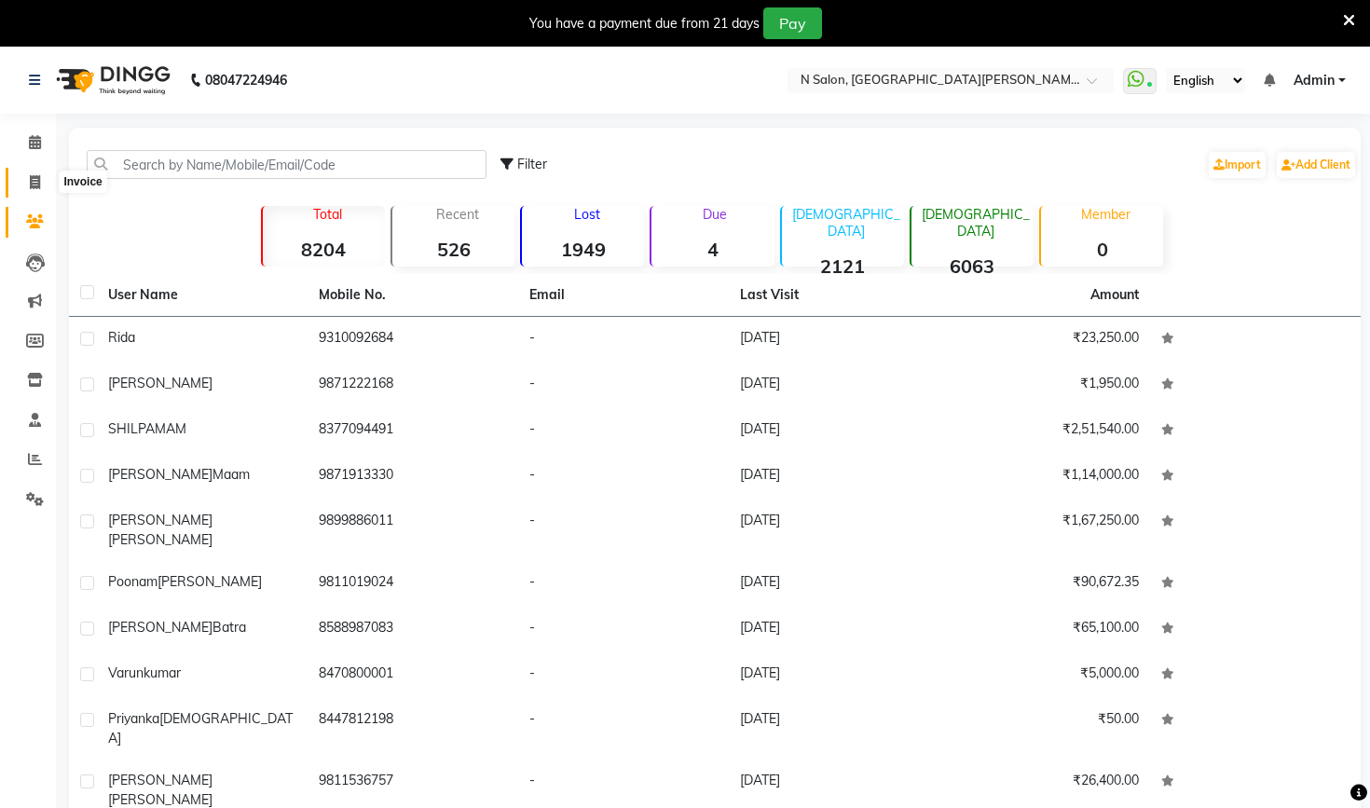
click at [31, 177] on icon at bounding box center [35, 182] width 10 height 14
select select "3472"
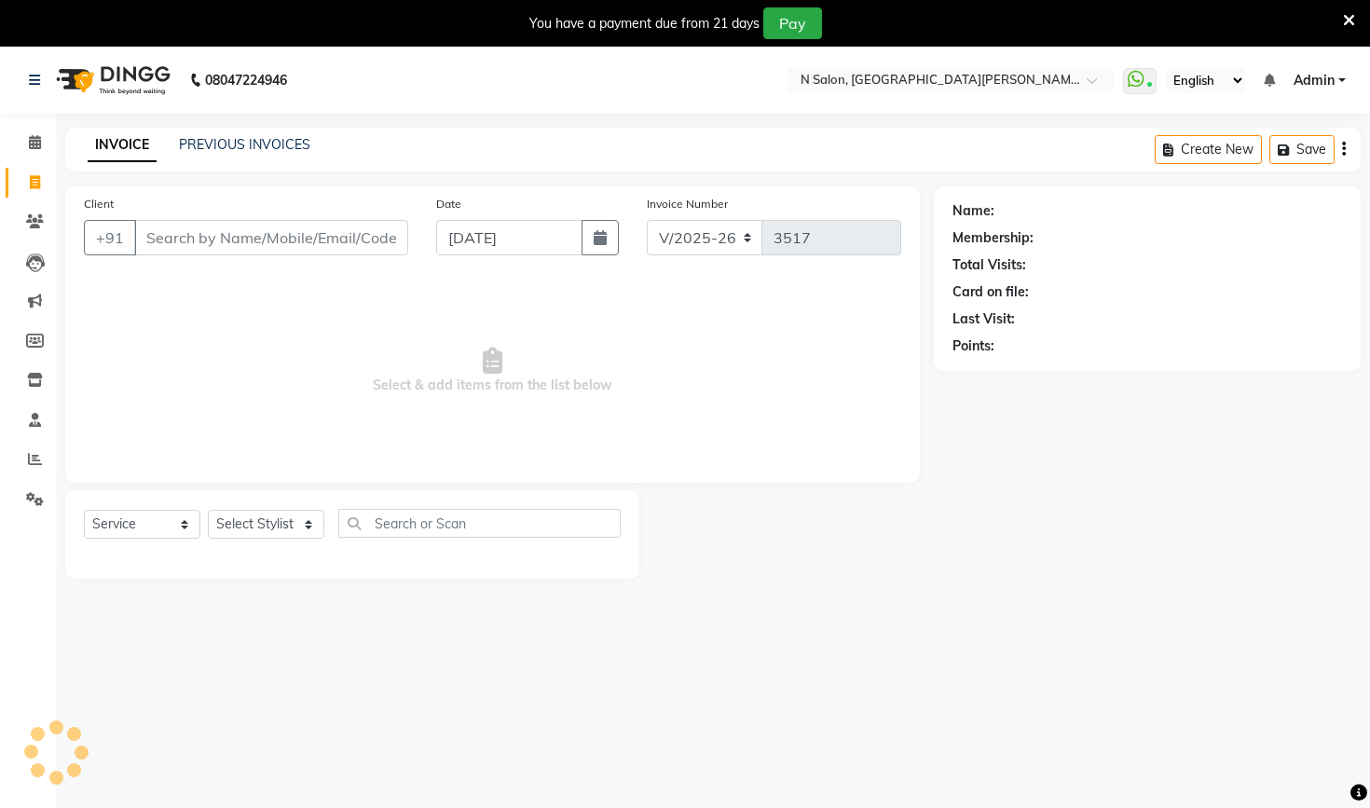
select select "P"
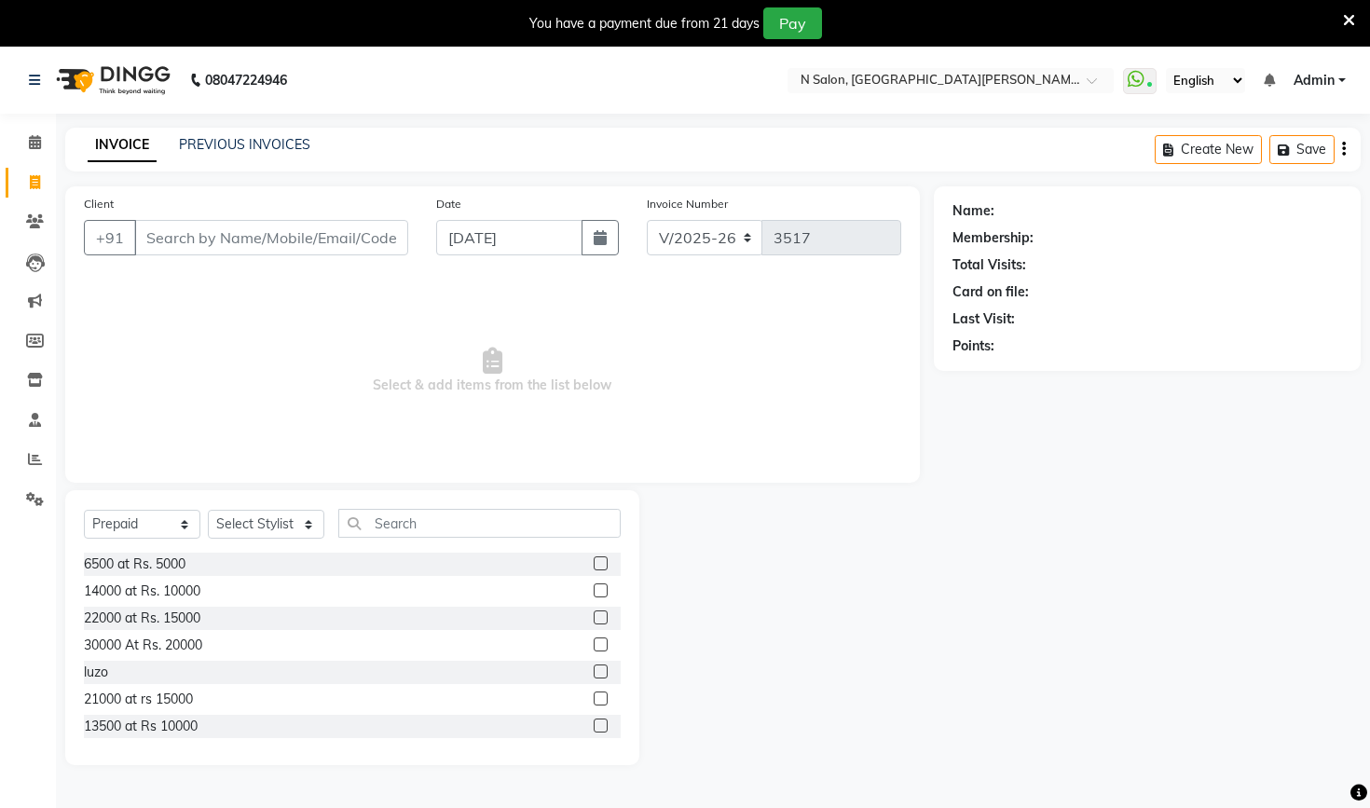
click at [1349, 22] on icon at bounding box center [1349, 20] width 12 height 17
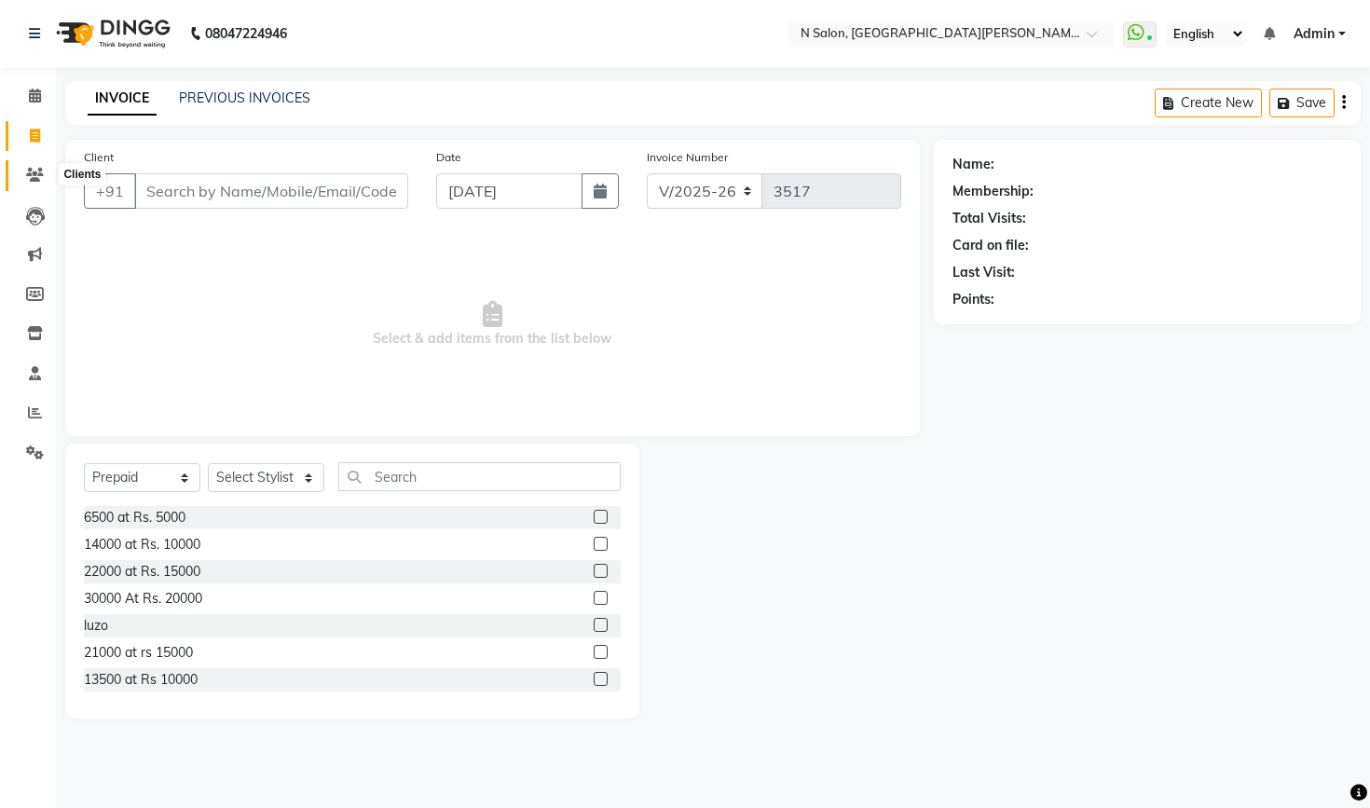
click at [34, 172] on icon at bounding box center [35, 175] width 18 height 14
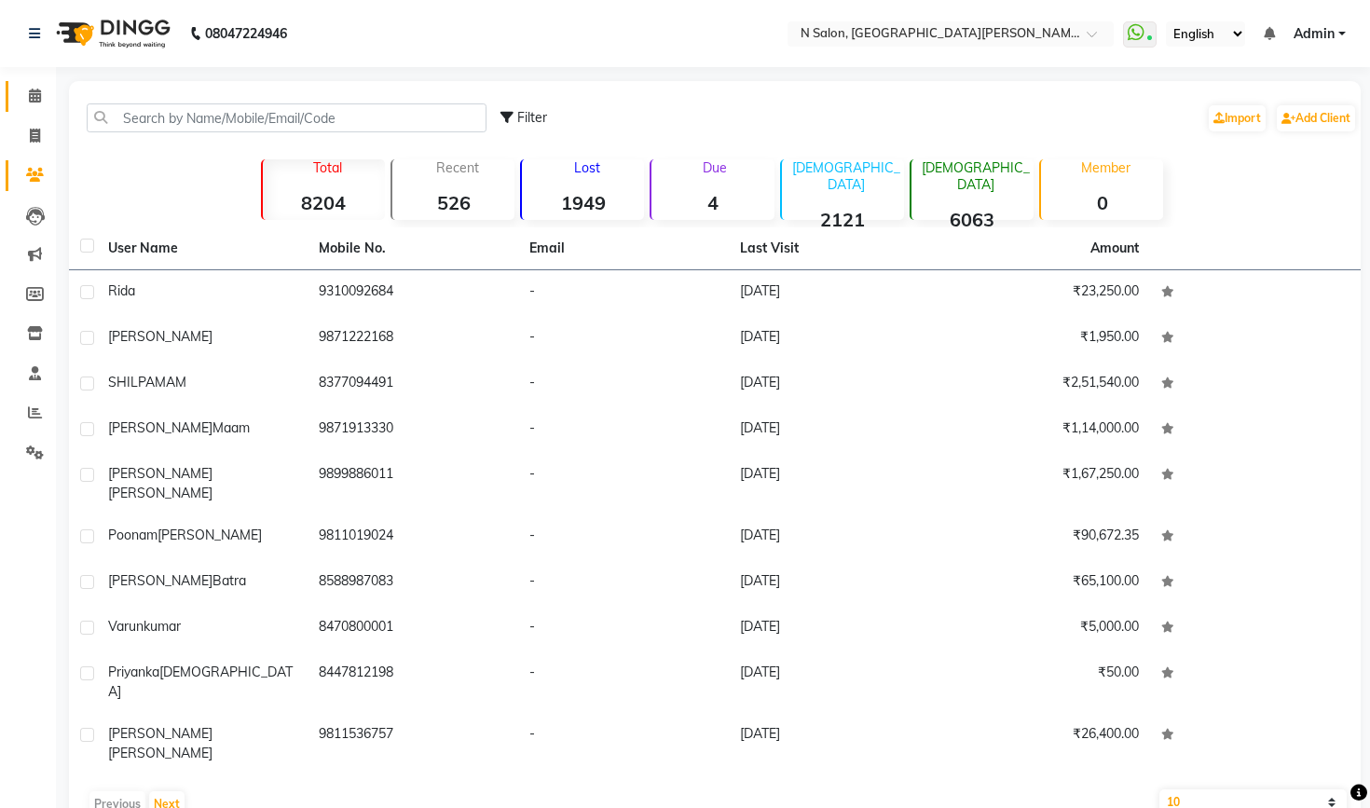
click at [34, 106] on link "Calendar" at bounding box center [28, 96] width 45 height 31
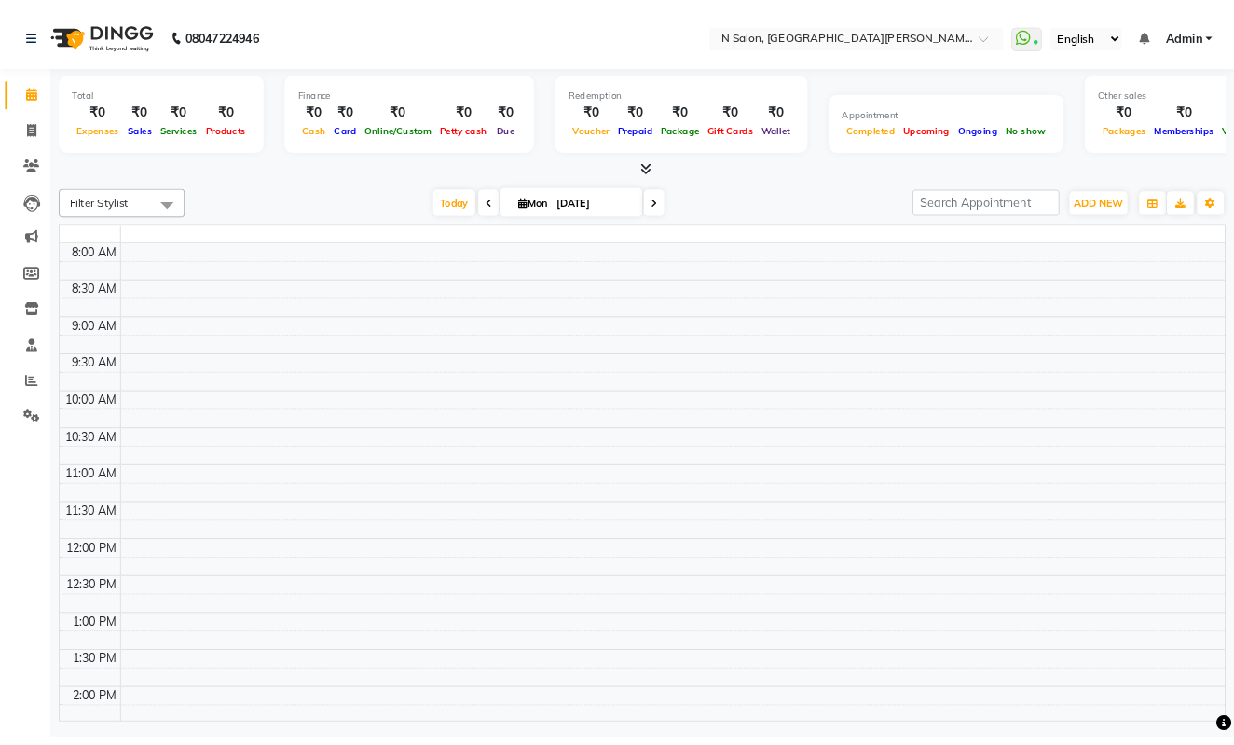
scroll to position [540, 0]
